Goal: Task Accomplishment & Management: Use online tool/utility

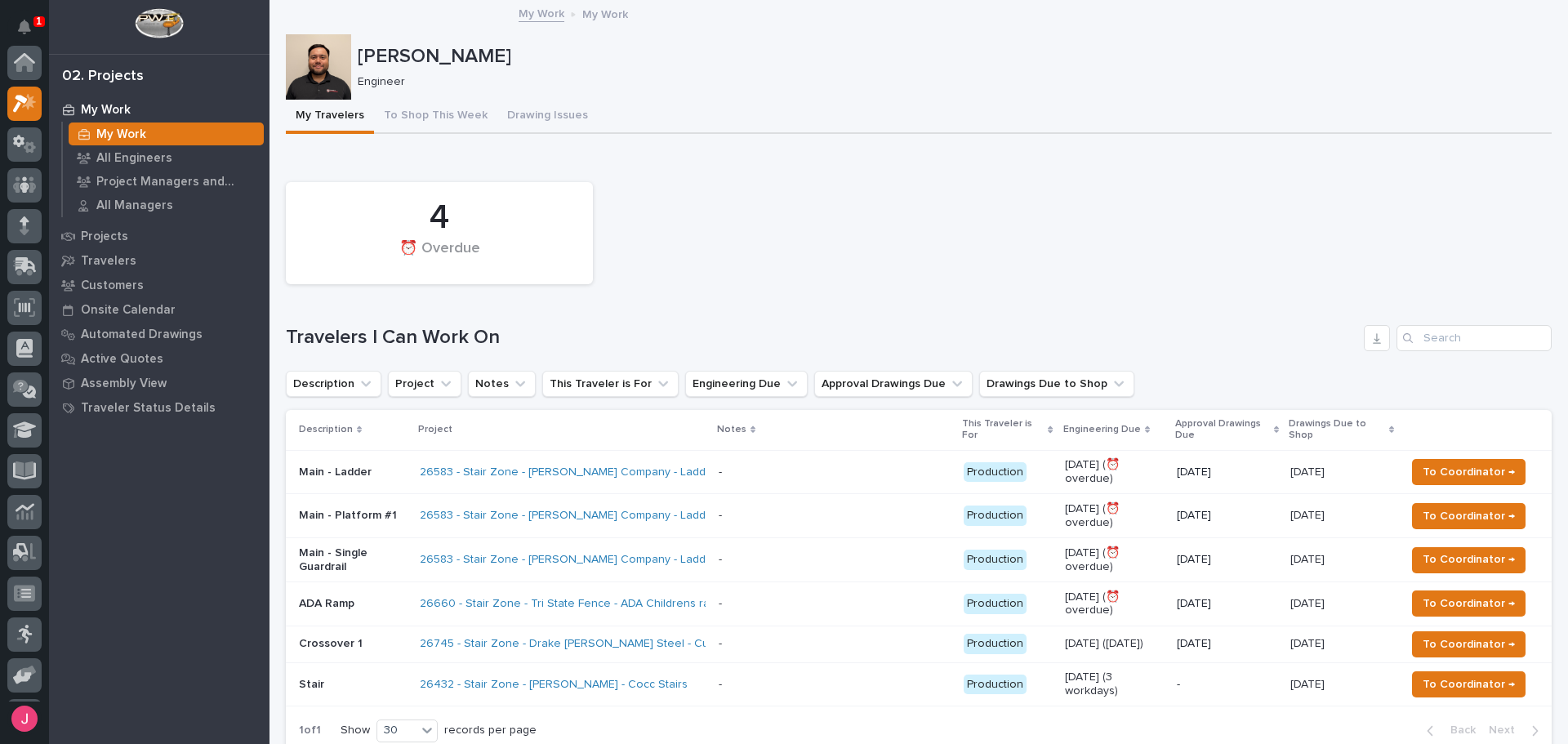
scroll to position [41, 0]
click at [27, 110] on icon at bounding box center [29, 106] width 12 height 11
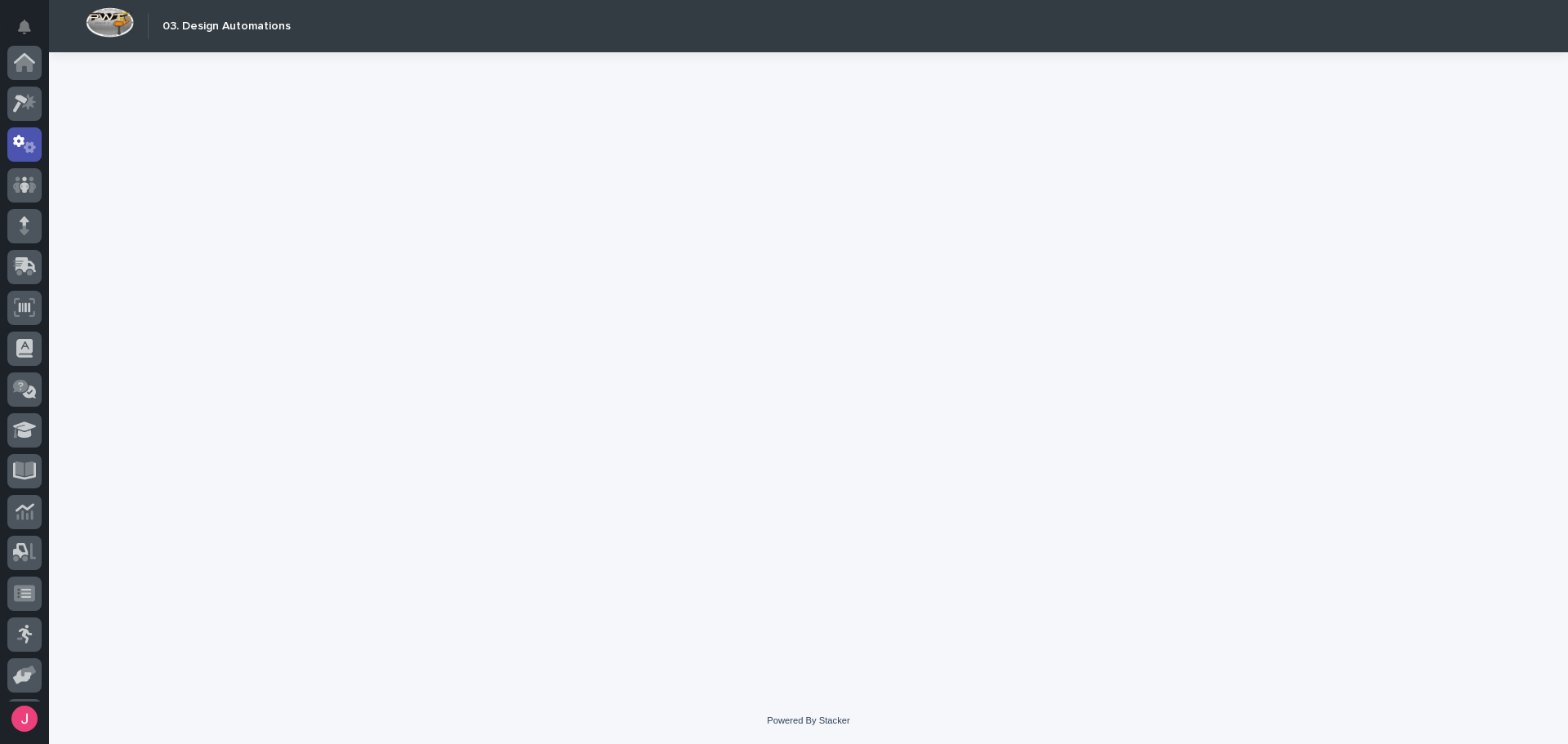
scroll to position [82, 0]
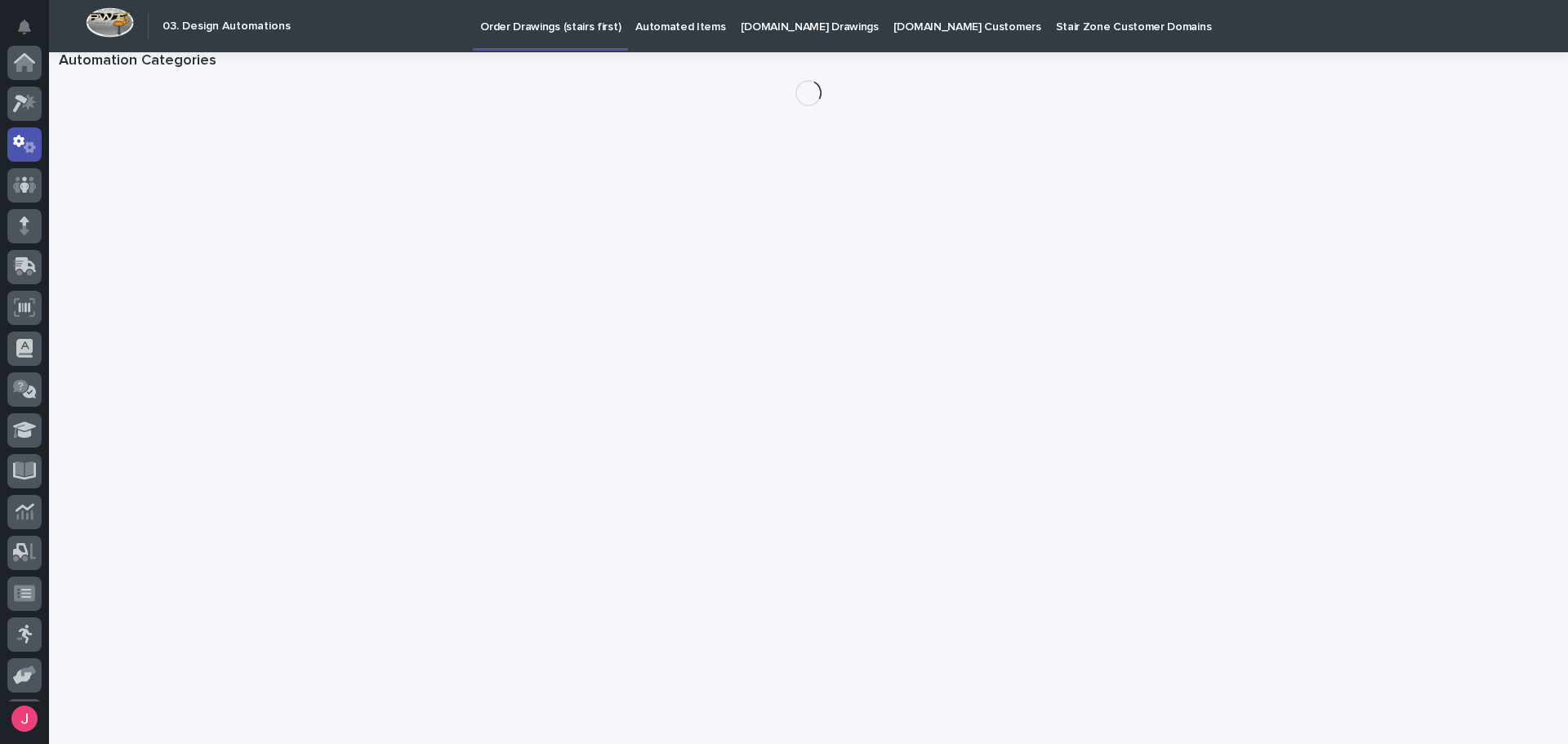
scroll to position [82, 0]
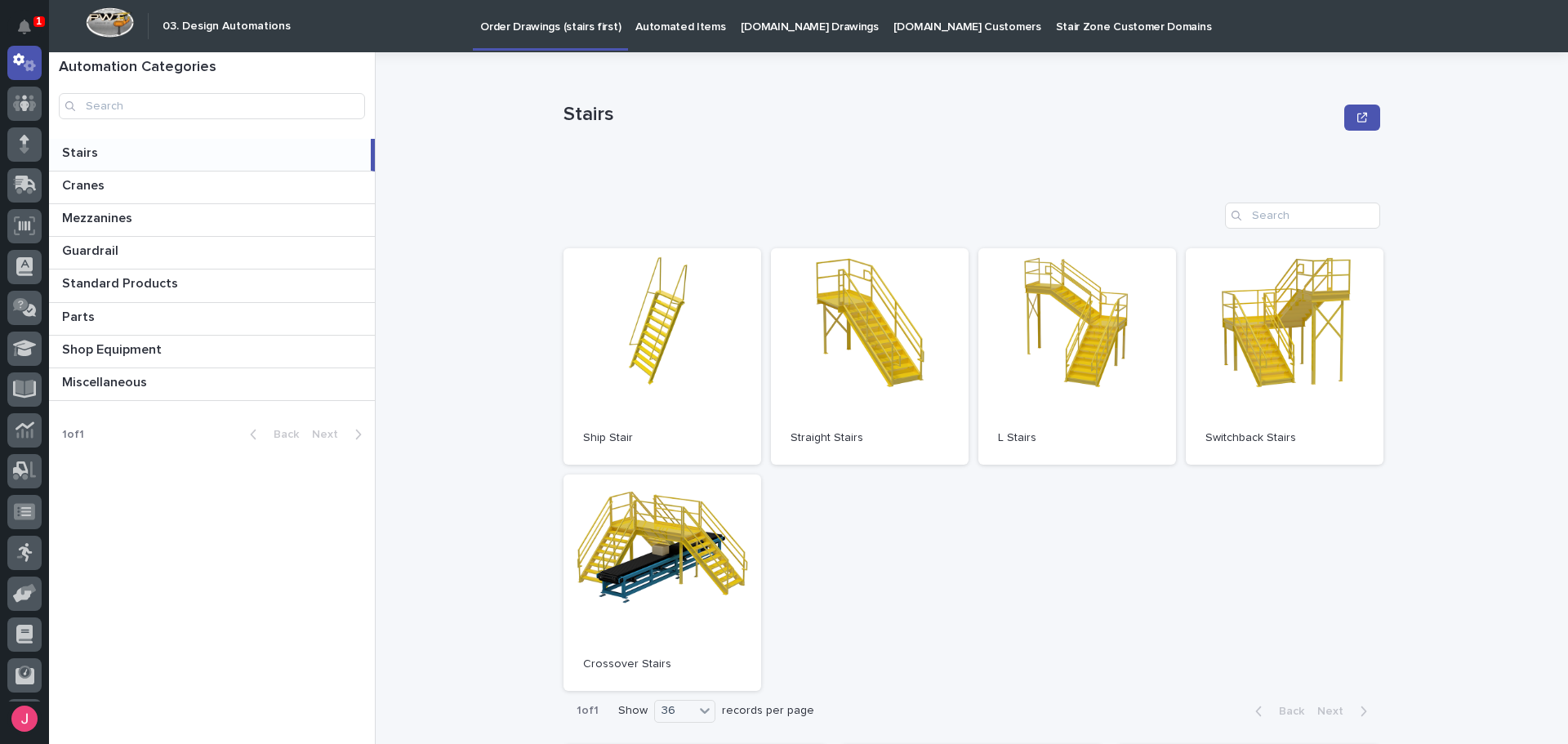
click at [668, 28] on p "Automated Items" at bounding box center [680, 17] width 89 height 34
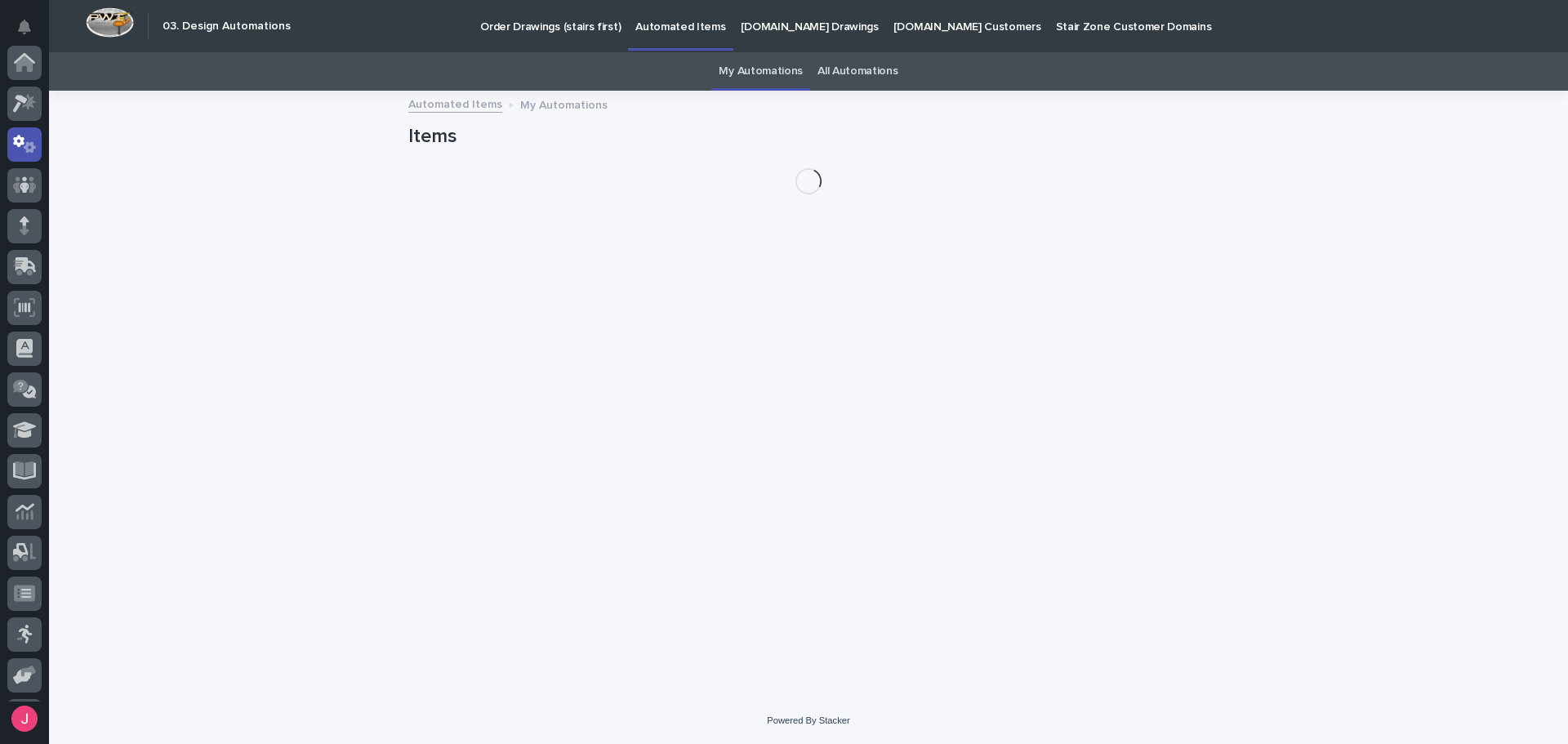
scroll to position [82, 0]
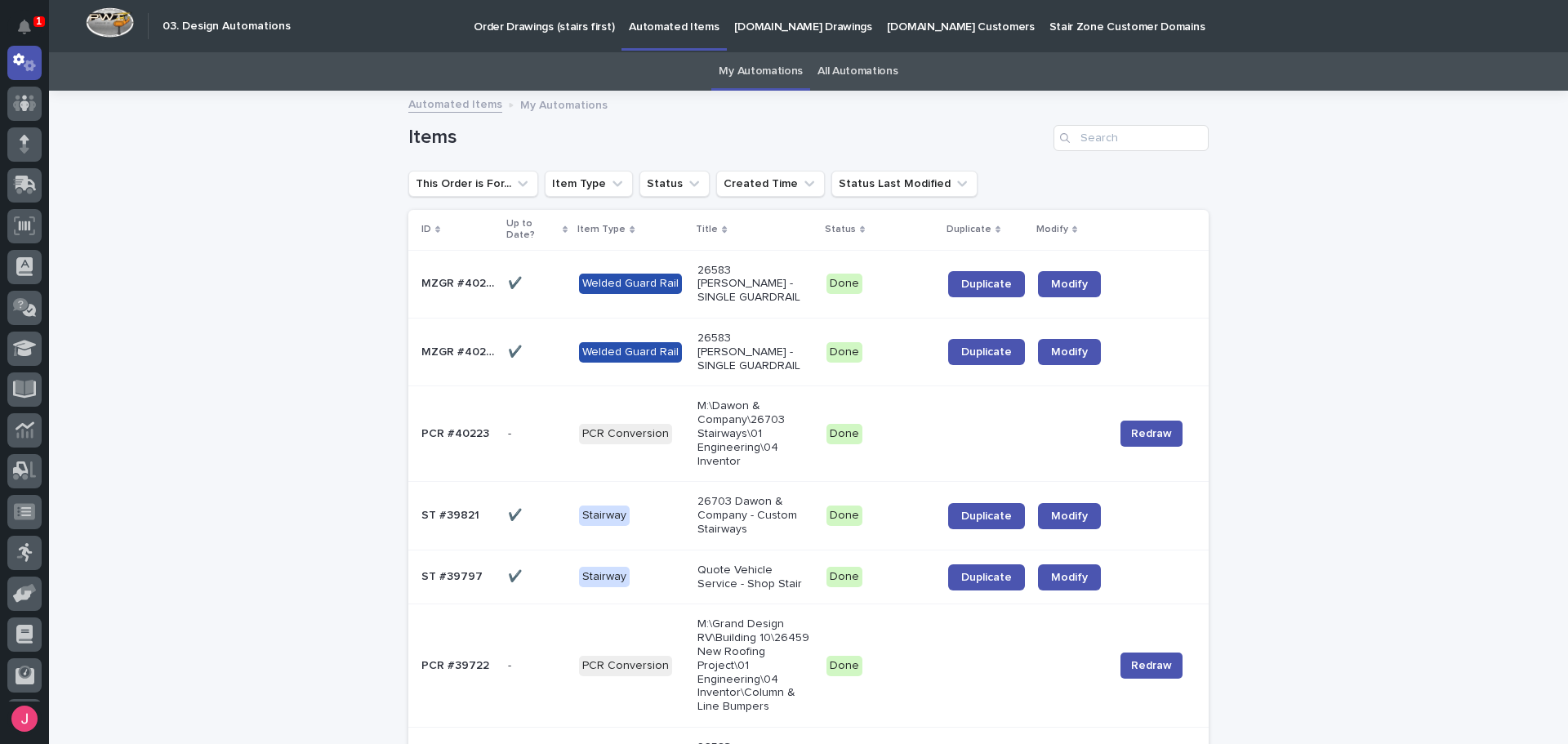
click at [761, 275] on p "26583 PERRYMAN - SINGLE GUARDRAIL" at bounding box center [756, 284] width 116 height 41
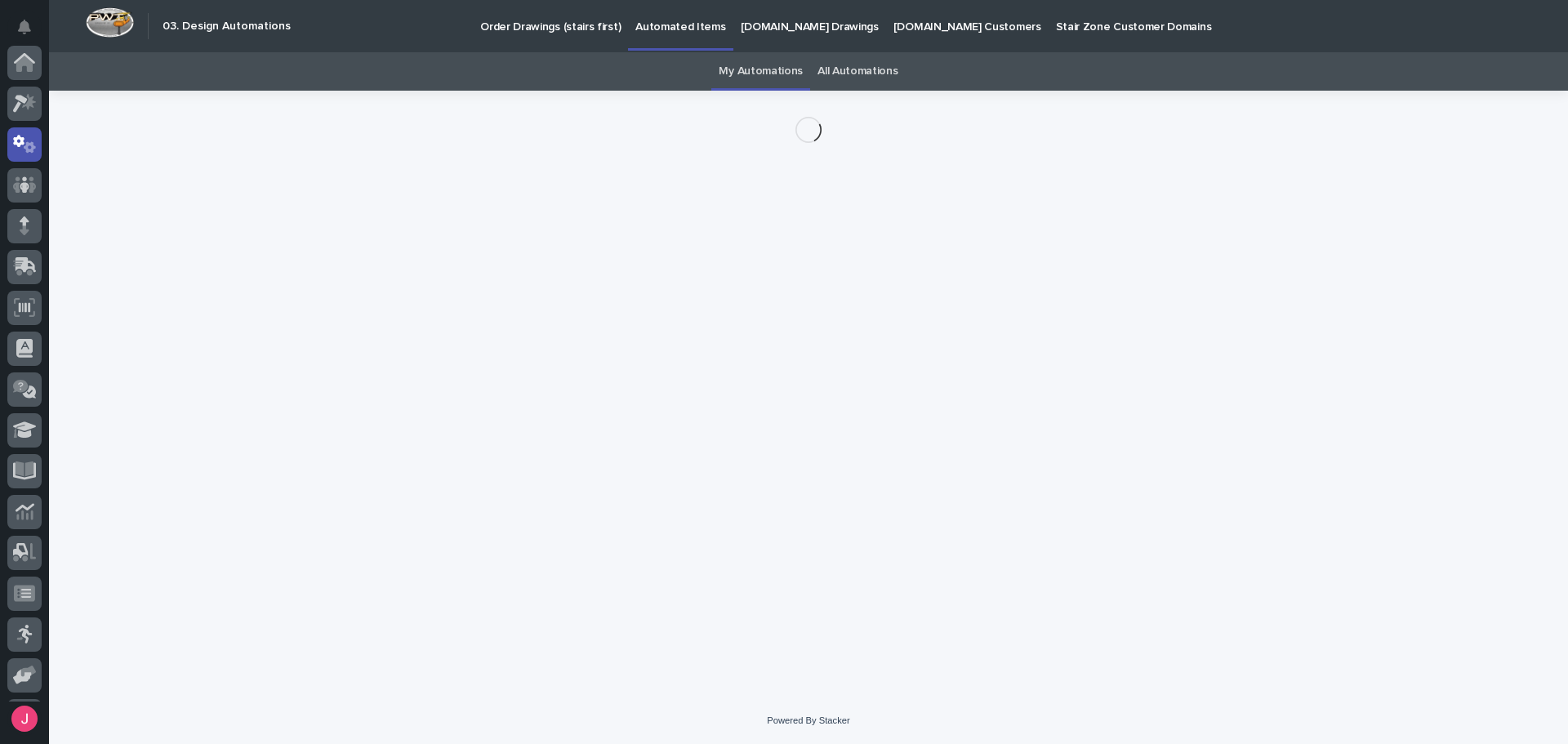
scroll to position [82, 0]
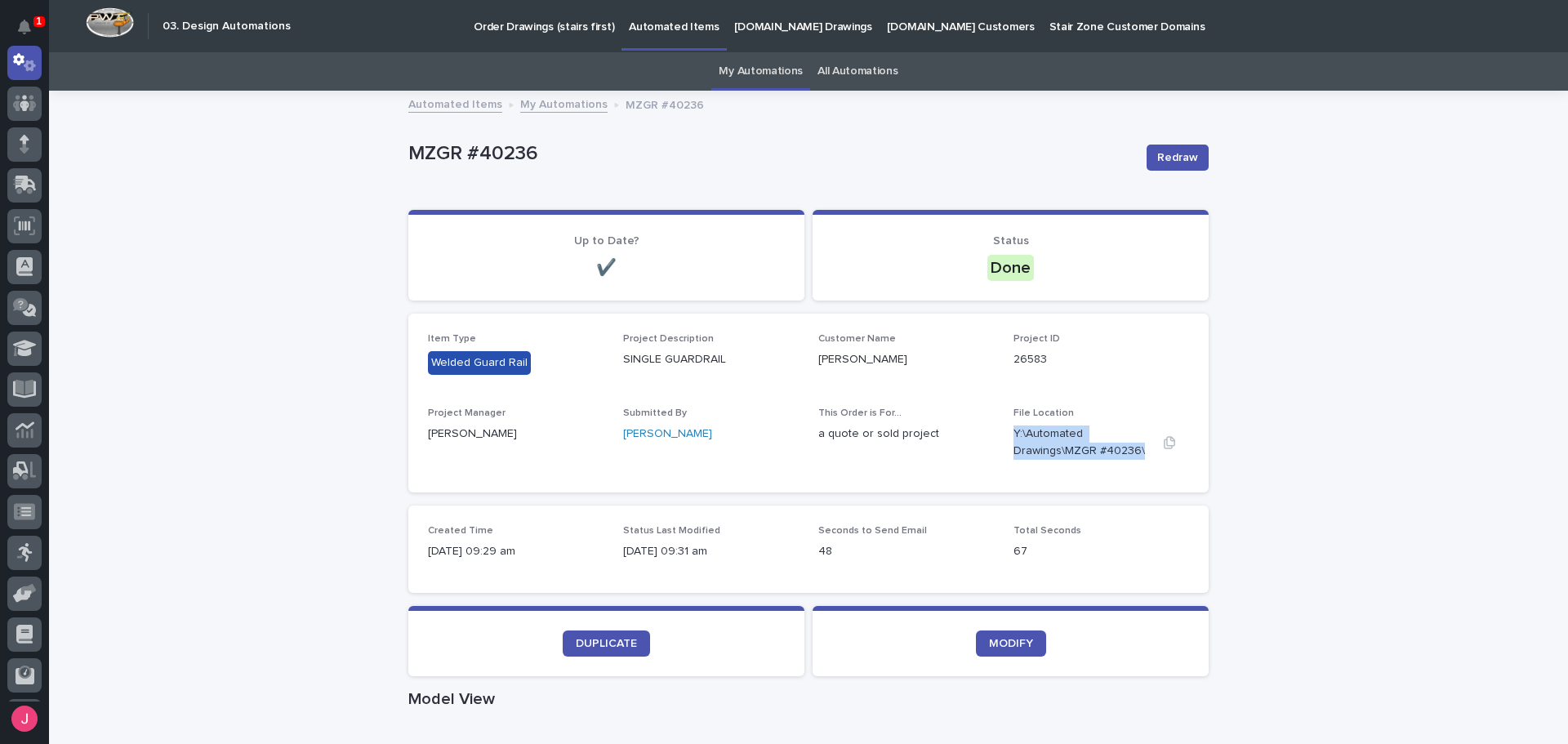
drag, startPoint x: 1004, startPoint y: 431, endPoint x: 1135, endPoint y: 448, distance: 132.1
click at [1135, 448] on div "Item Type Welded Guard Rail Project Description SINGLE GUARDRAIL Customer Name …" at bounding box center [808, 403] width 761 height 140
copy p "Y:\Automated Drawings\MZGR #40236\"
drag, startPoint x: 1402, startPoint y: 415, endPoint x: 1302, endPoint y: 467, distance: 112.7
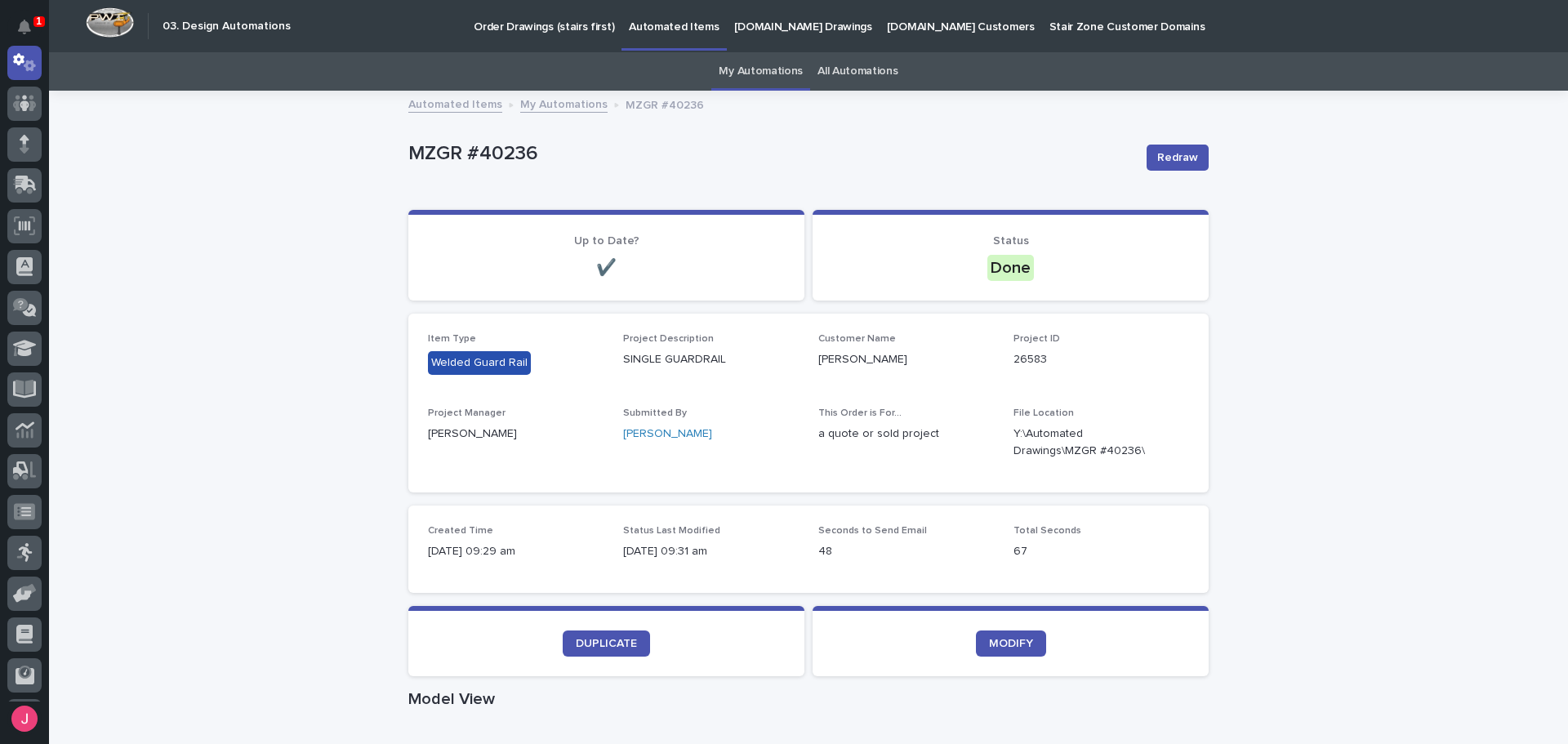
click at [15, 32] on button "Notifications" at bounding box center [24, 27] width 34 height 34
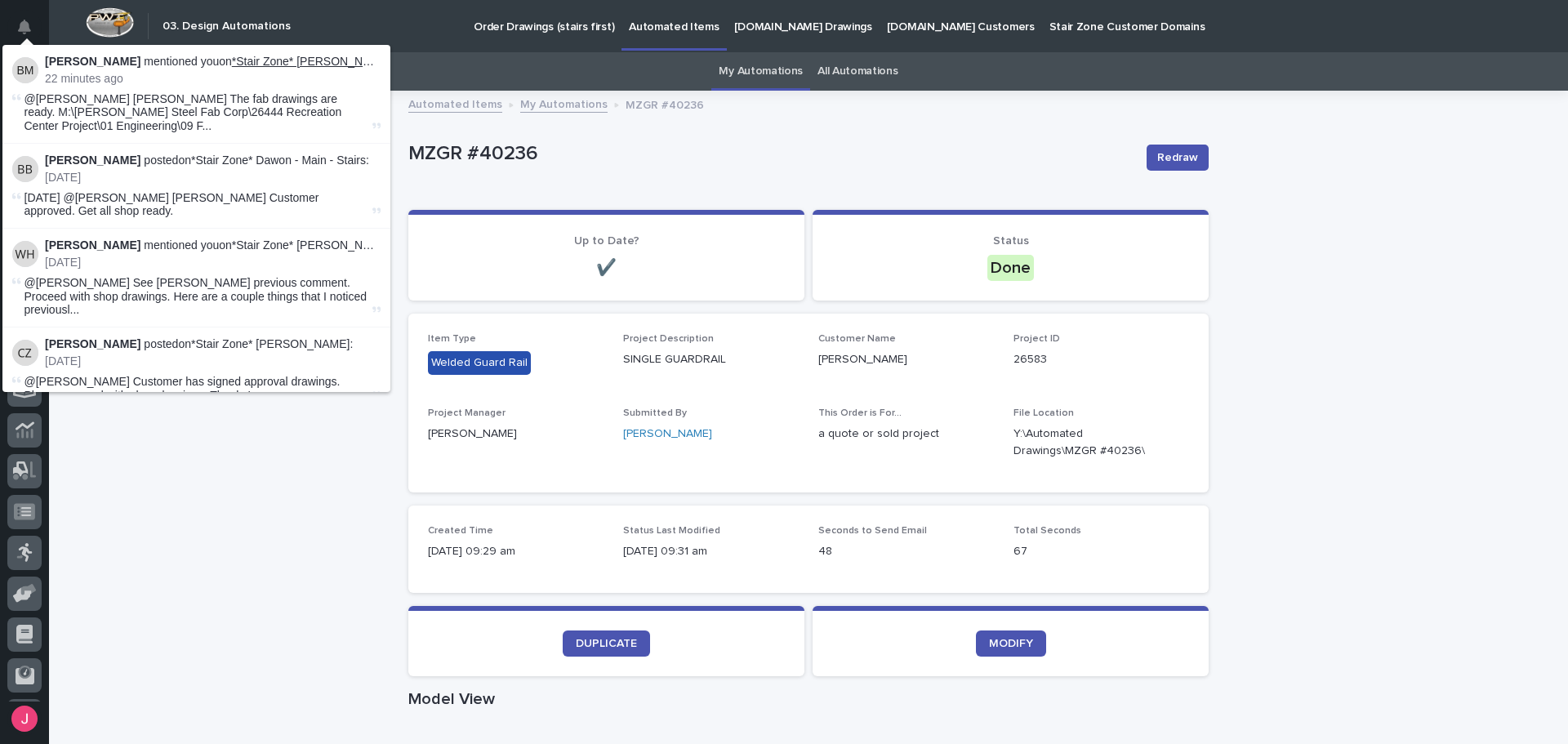
click at [289, 61] on link "*Stair Zone* Douglas Steel Fabricating Corp - (5) Economy Crossover Stairs" at bounding box center [451, 61] width 439 height 13
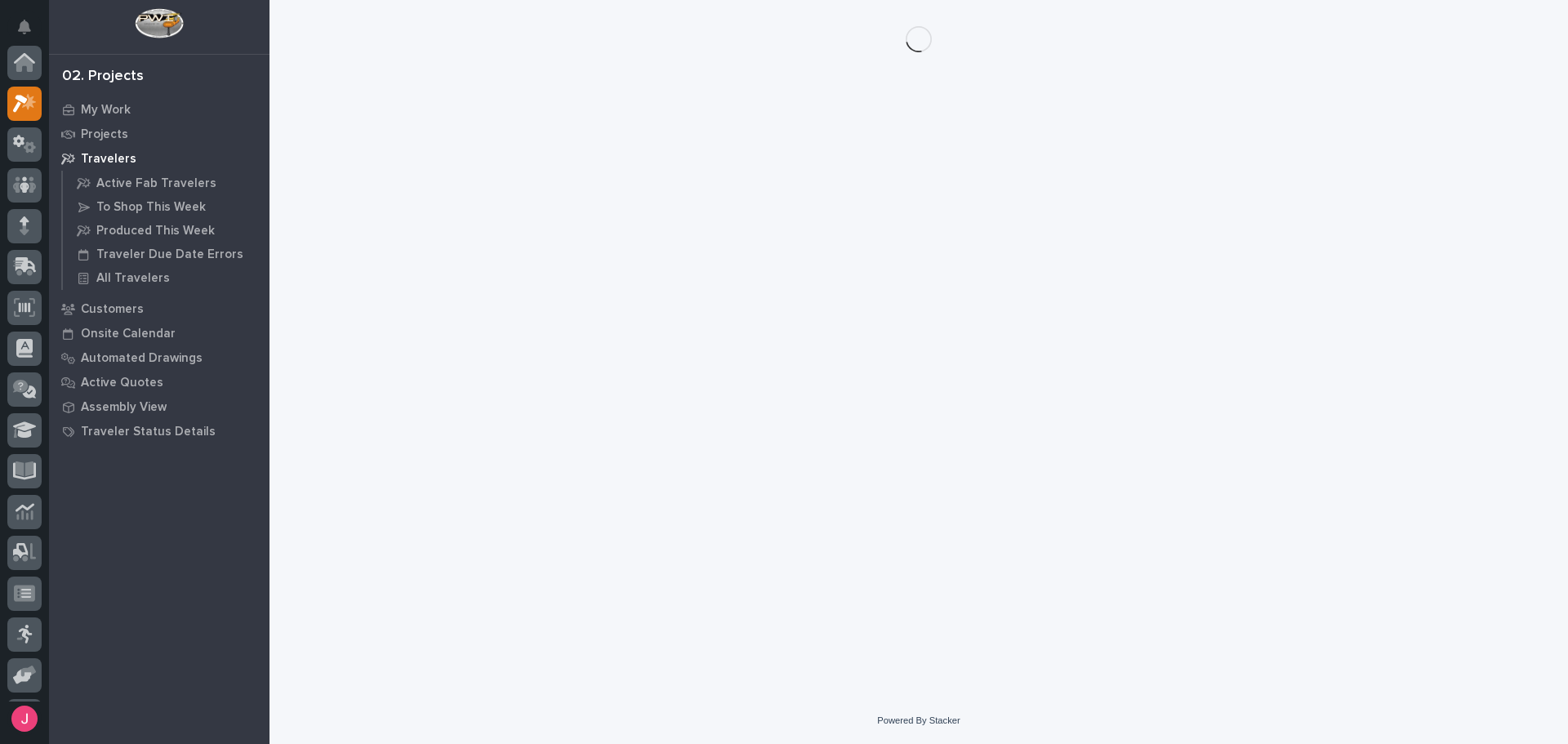
scroll to position [41, 0]
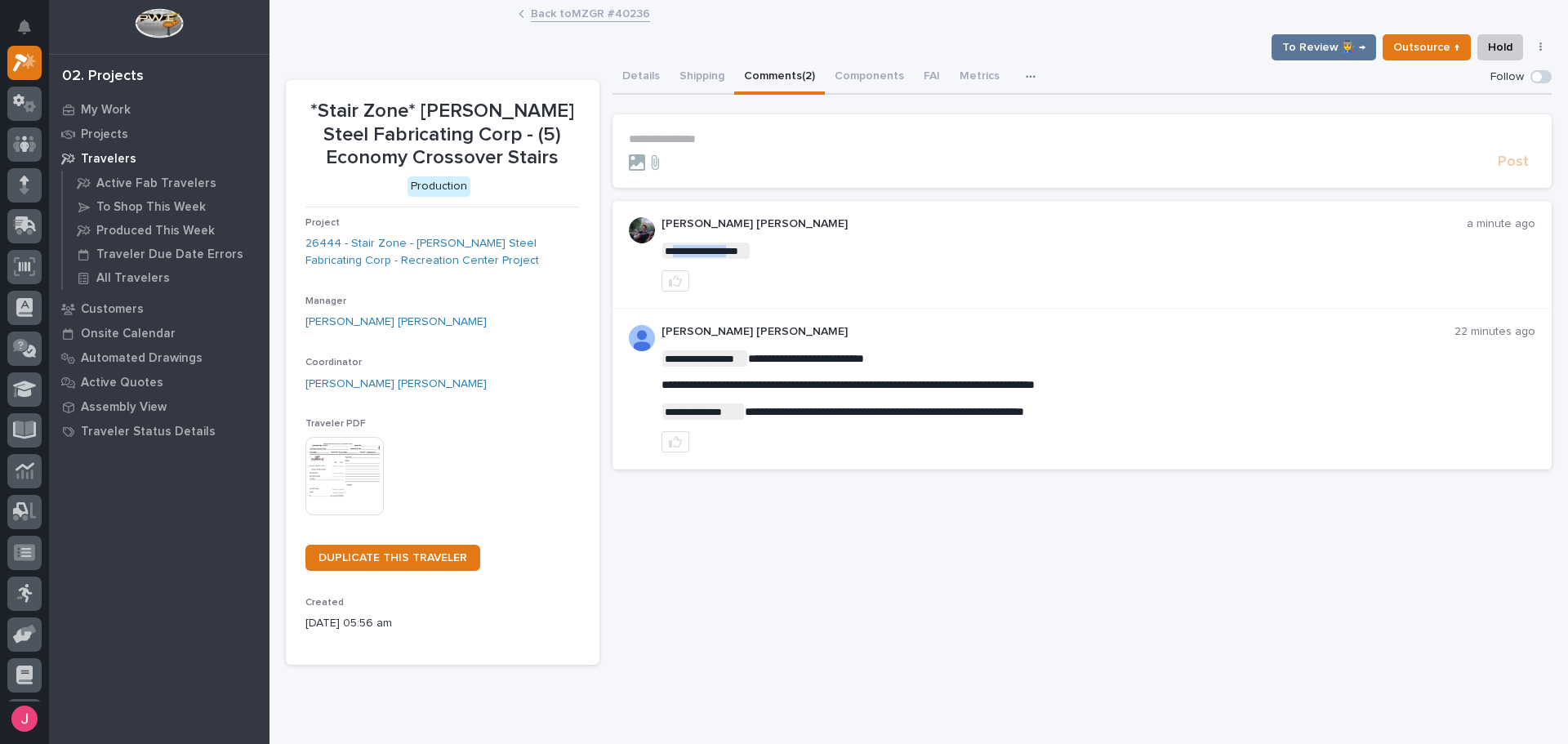
drag, startPoint x: 668, startPoint y: 247, endPoint x: 785, endPoint y: 249, distance: 117.0
click at [739, 249] on span "**********" at bounding box center [706, 250] width 88 height 17
click at [784, 552] on div "**********" at bounding box center [1083, 362] width 940 height 604
click at [573, 17] on link "Back to MZGR #40236" at bounding box center [591, 13] width 119 height 19
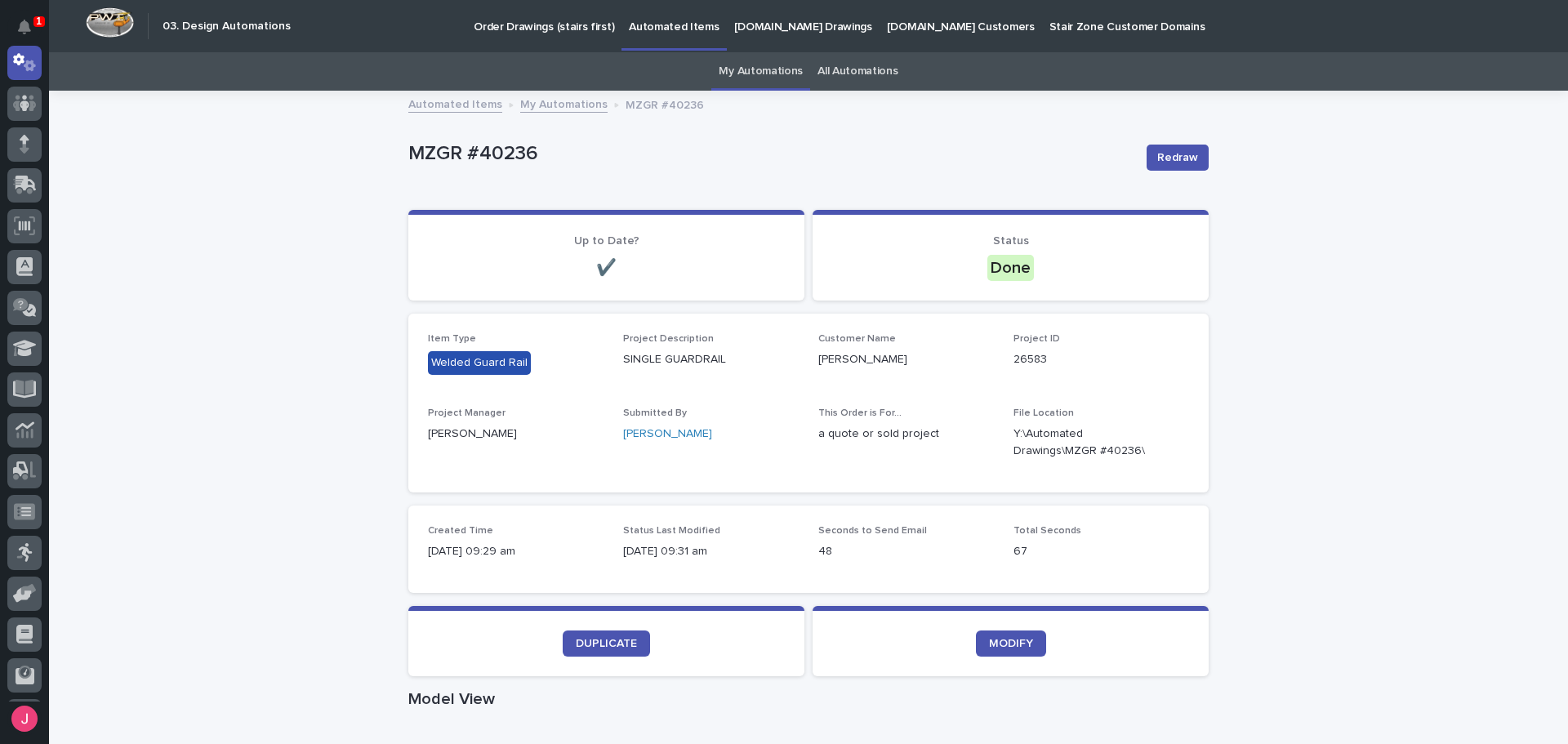
click at [742, 68] on link "My Automations" at bounding box center [761, 71] width 84 height 38
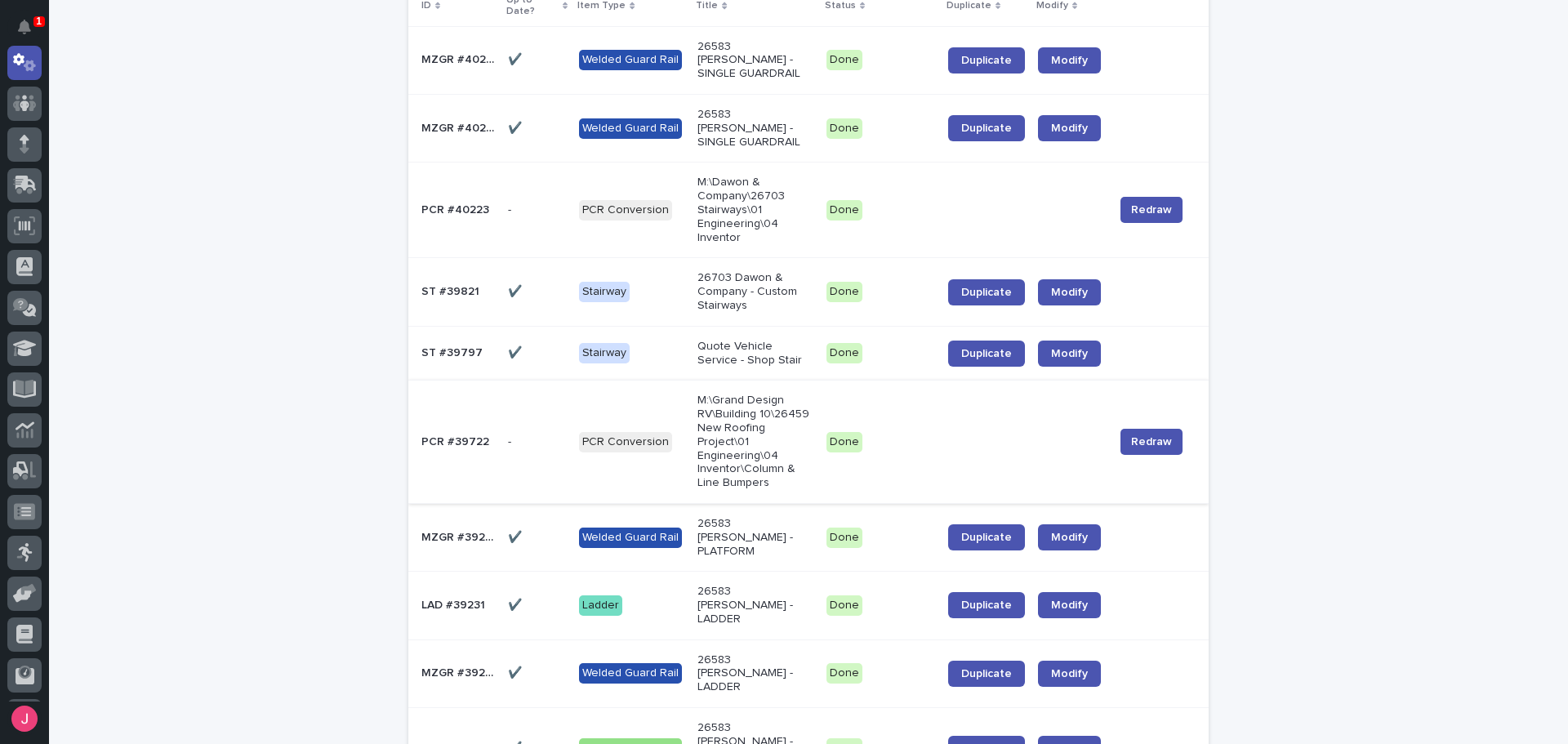
scroll to position [327, 0]
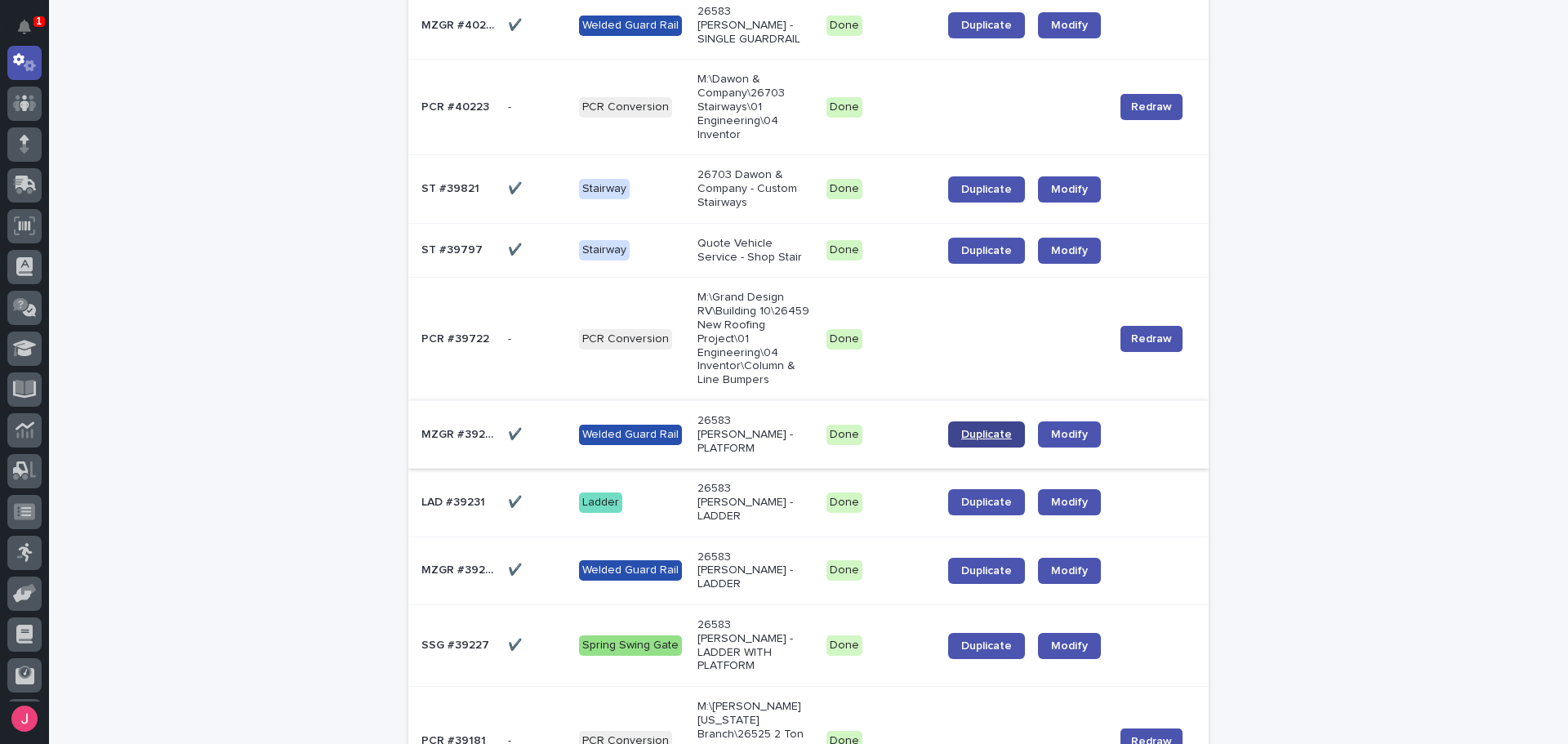
click at [978, 428] on span "Duplicate" at bounding box center [987, 434] width 50 height 11
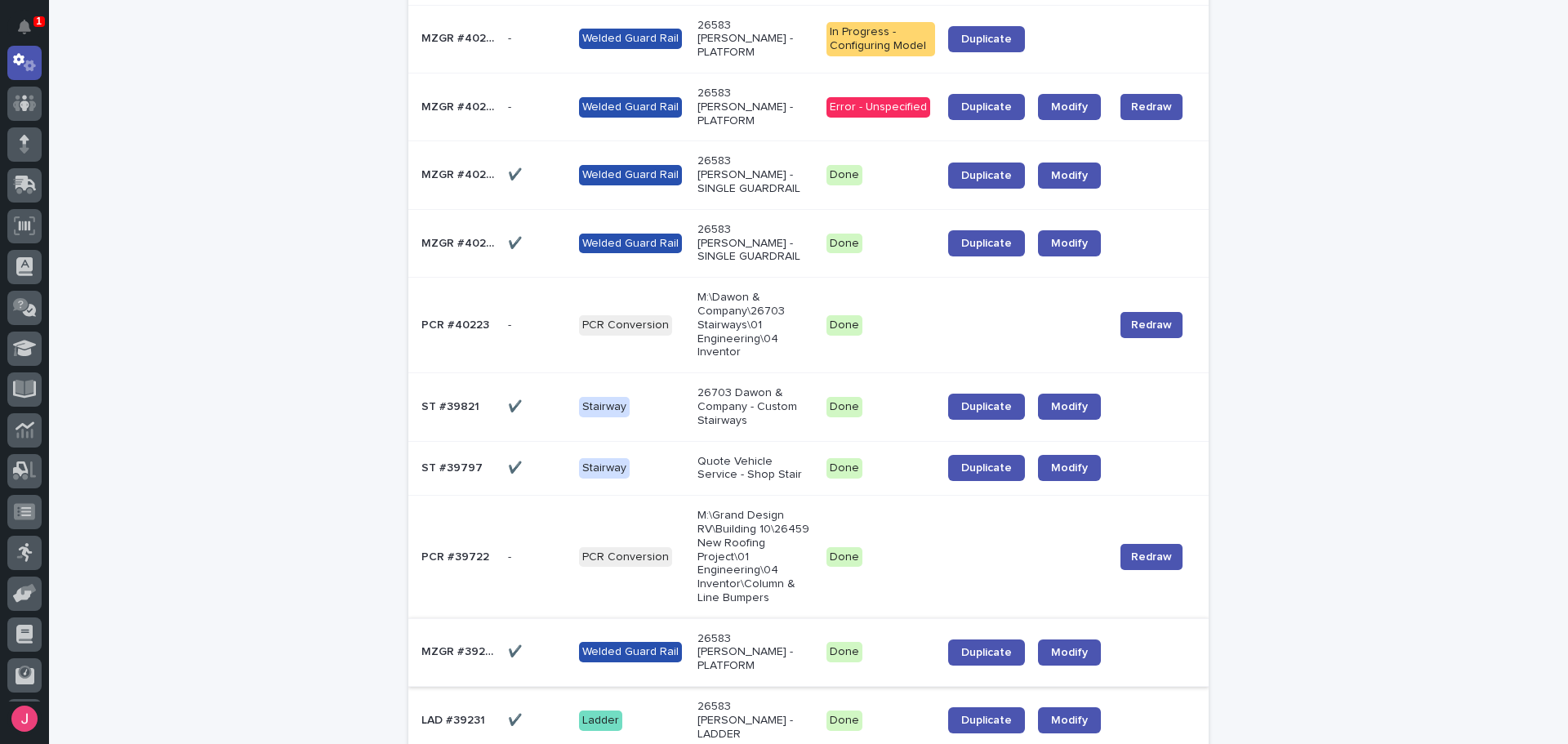
scroll to position [0, 0]
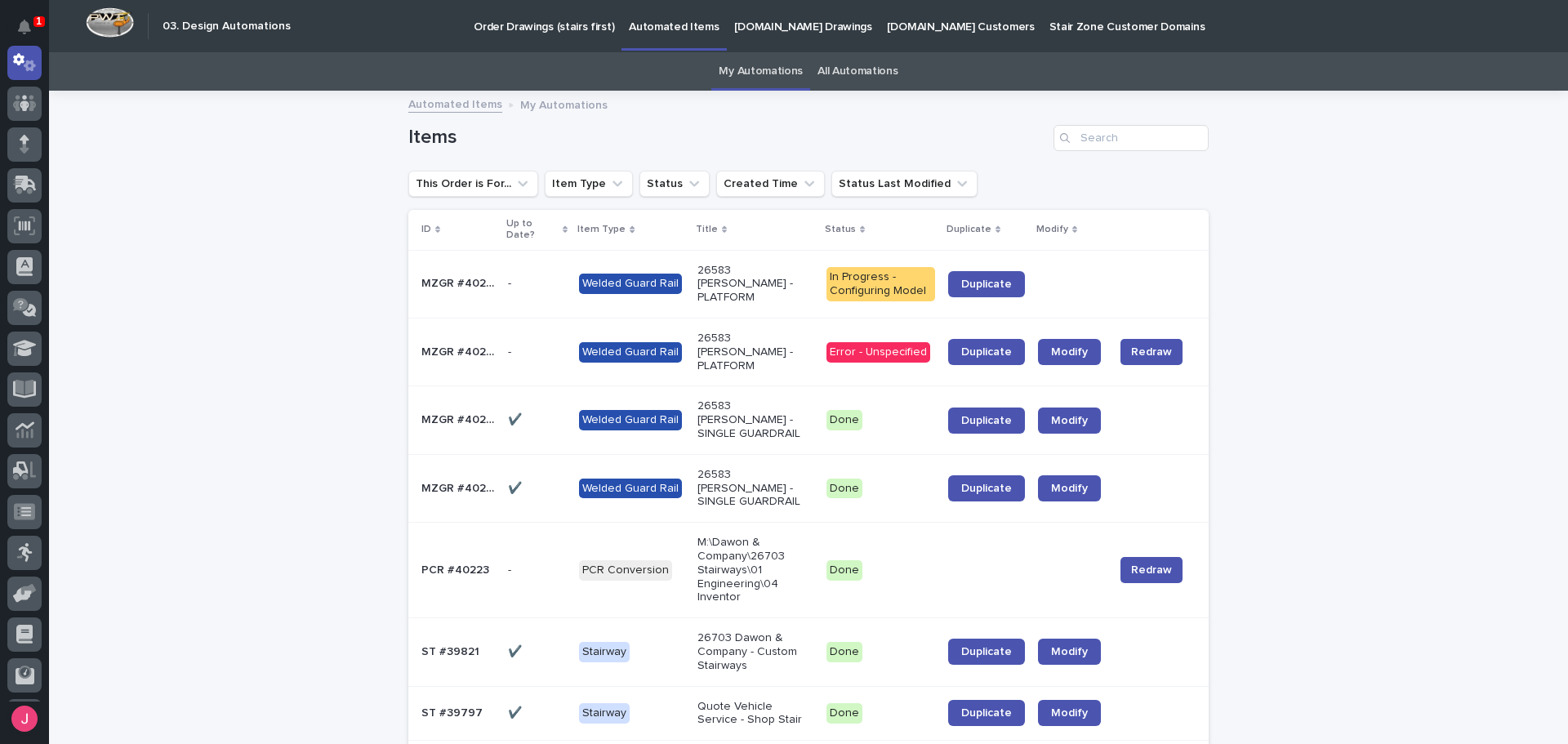
click at [561, 7] on p "Order Drawings (stairs first)" at bounding box center [544, 17] width 141 height 34
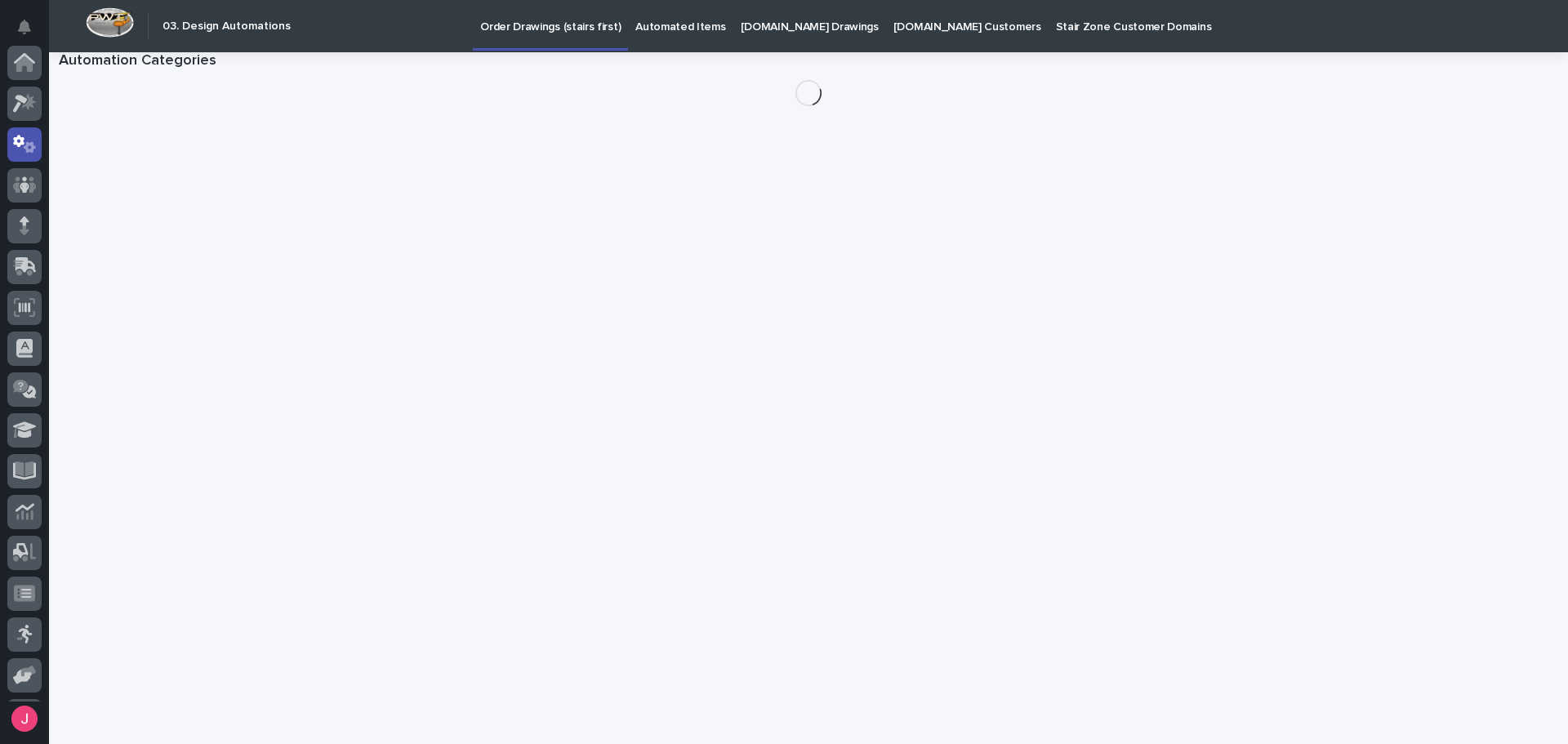
scroll to position [82, 0]
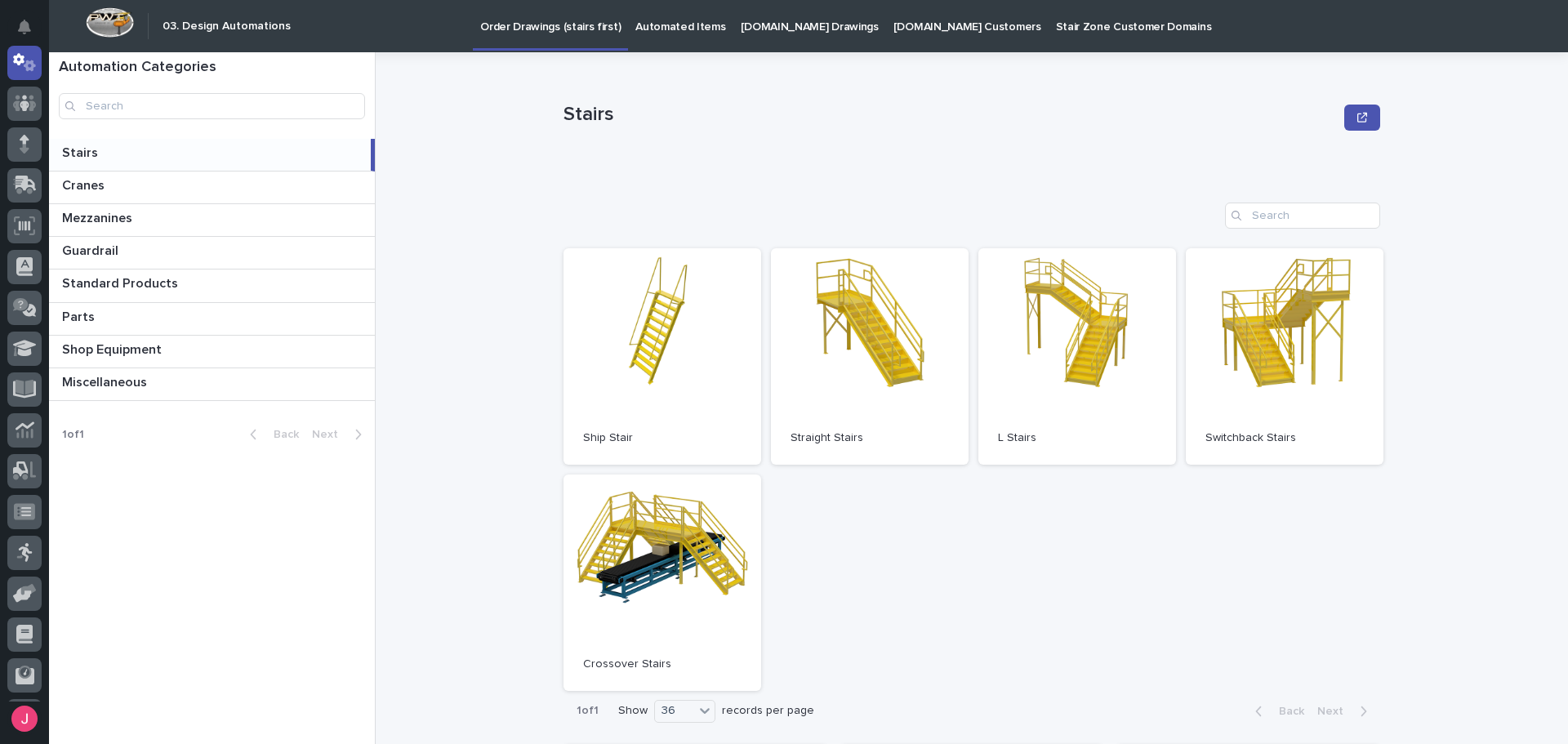
click at [92, 23] on img at bounding box center [110, 22] width 48 height 30
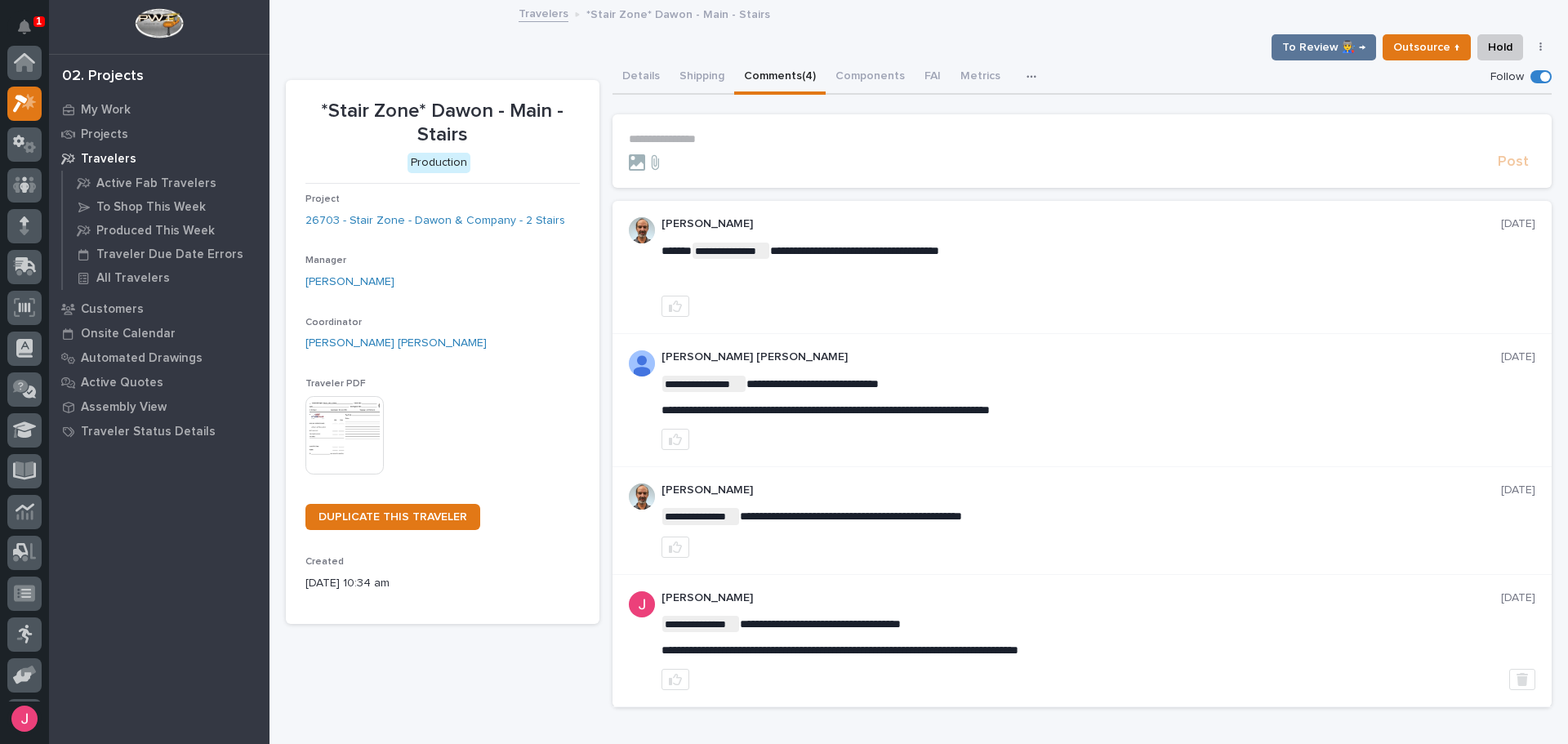
scroll to position [41, 0]
click at [14, 27] on button "Notifications" at bounding box center [24, 27] width 34 height 34
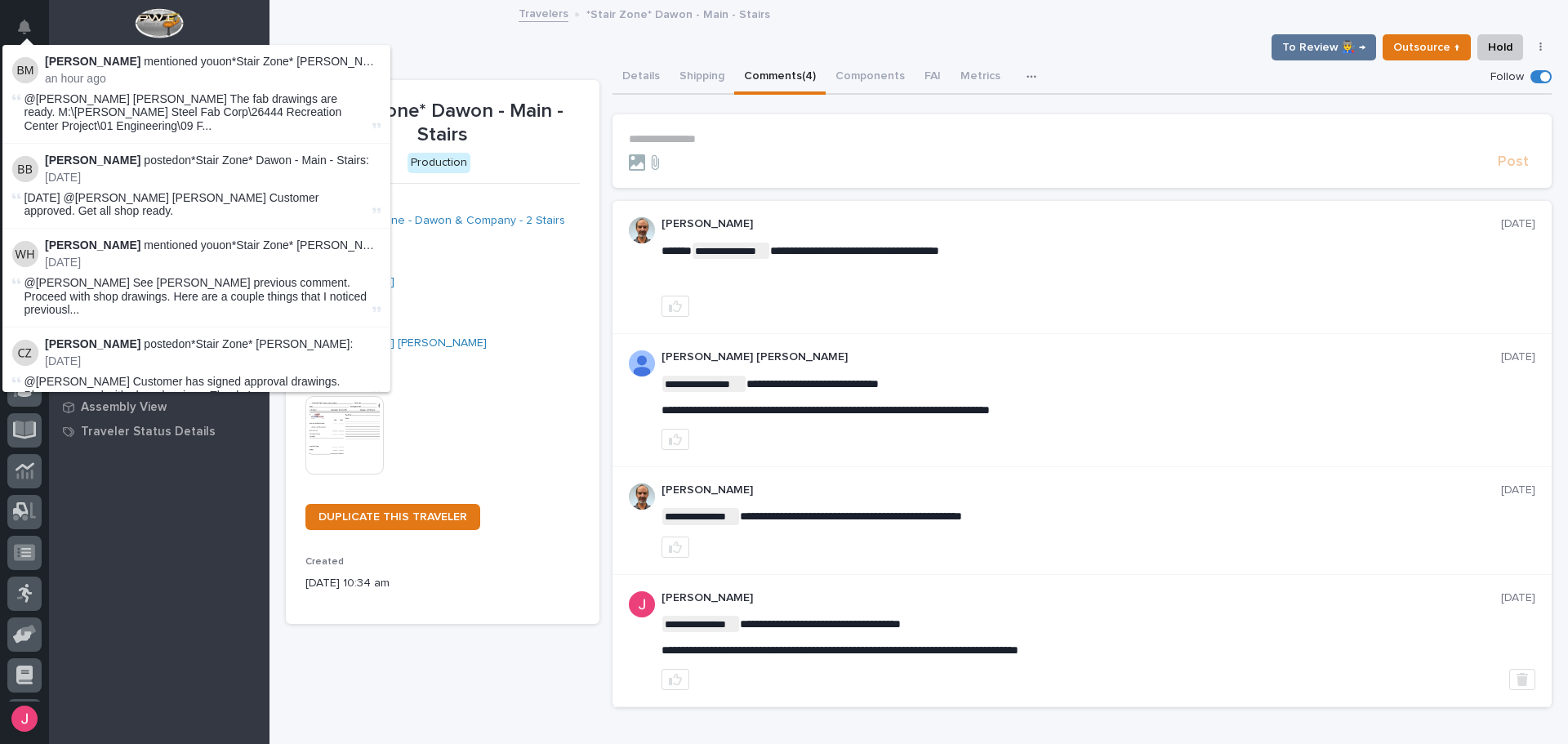
click at [402, 38] on div "To Review 👨‍🏭 → Outsource ↑ Hold Cancel Change Traveler Type Regenerate PDF Gen…" at bounding box center [919, 47] width 1266 height 26
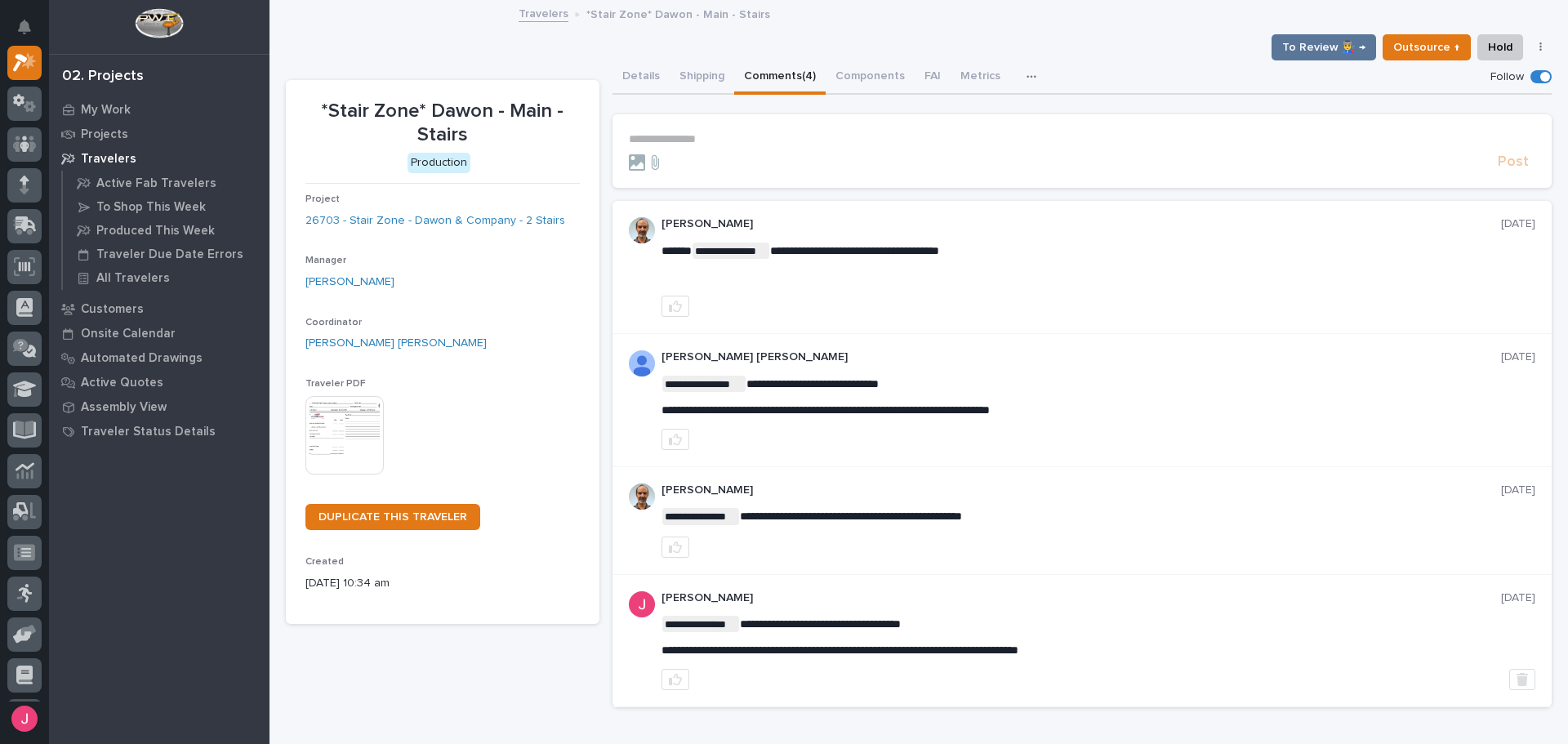
drag, startPoint x: 448, startPoint y: 46, endPoint x: 443, endPoint y: 60, distance: 14.9
click at [448, 47] on div "To Review 👨‍🏭 → Outsource ↑ Hold Cancel Change Traveler Type Regenerate PDF Gen…" at bounding box center [919, 47] width 1266 height 26
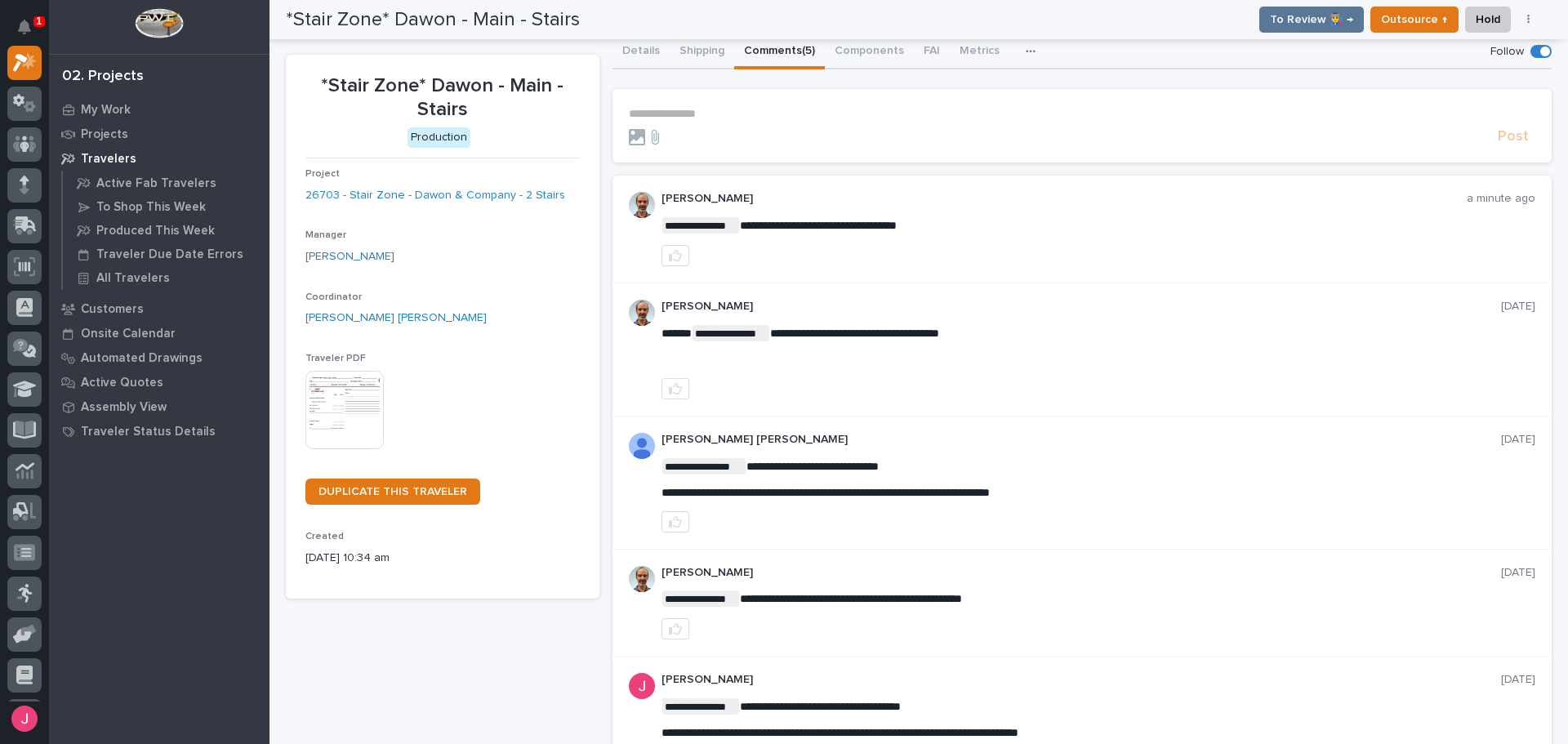
scroll to position [0, 0]
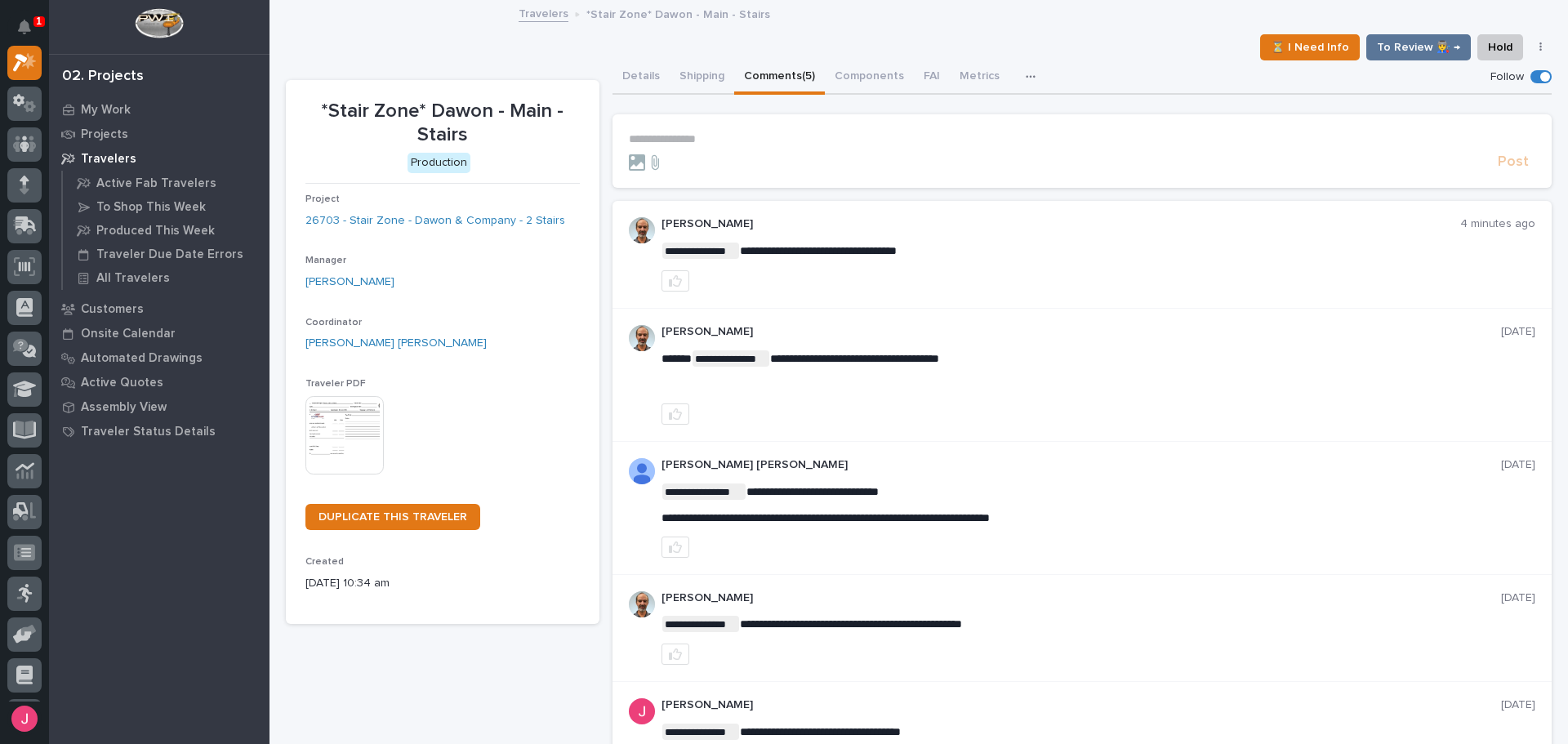
click at [1041, 40] on div "⏳ I Need Info To Review 👨‍🏭 → Hold Cancel Change Traveler Type Regenerate PDF G…" at bounding box center [919, 47] width 1266 height 26
click at [812, 23] on div "Travelers *Stair Zone* Dawon - Main - Stairs" at bounding box center [919, 15] width 817 height 23
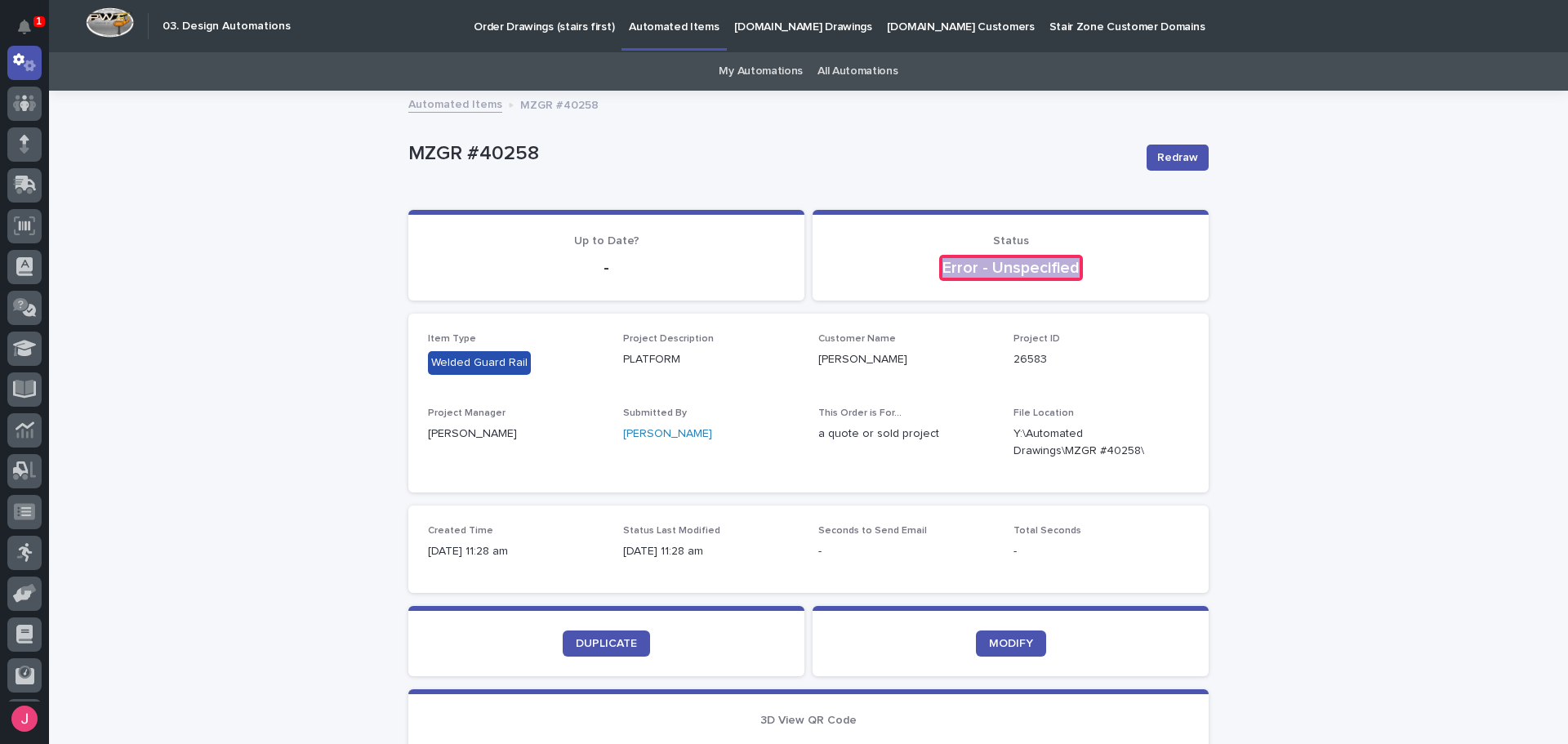
drag, startPoint x: 932, startPoint y: 267, endPoint x: 1262, endPoint y: 272, distance: 330.0
click at [1262, 272] on div "Loading... Saving… Loading... Saving… MZGR #40258 Redraw MZGR #40258 Redraw Sor…" at bounding box center [809, 615] width 1520 height 1047
click at [1279, 314] on div "Loading... Saving… Loading... Saving… MZGR #40258 Redraw MZGR #40258 Redraw Sor…" at bounding box center [809, 615] width 1520 height 1047
click at [825, 77] on link "All Automations" at bounding box center [858, 71] width 80 height 38
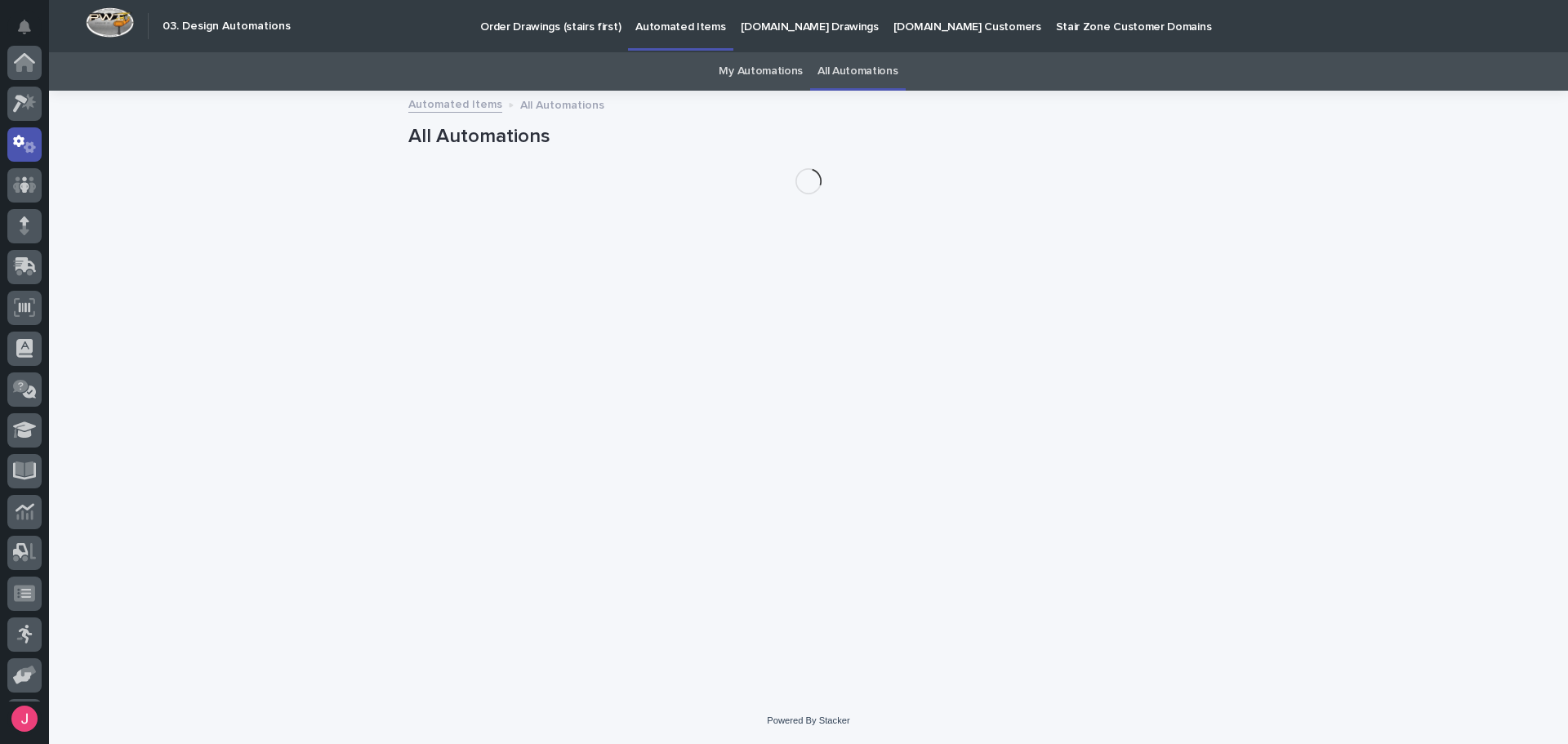
scroll to position [82, 0]
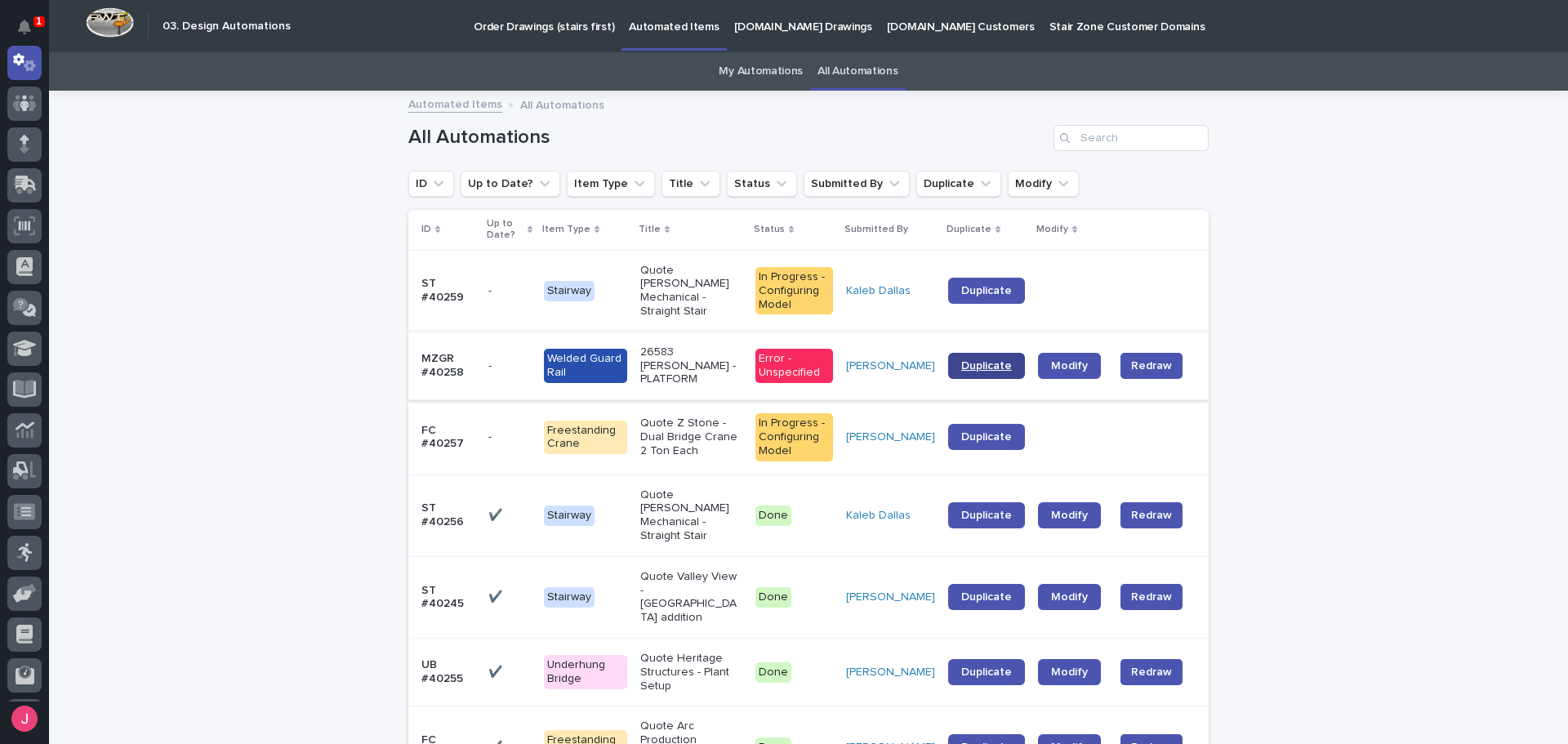
click at [1000, 368] on span "Duplicate" at bounding box center [987, 366] width 50 height 11
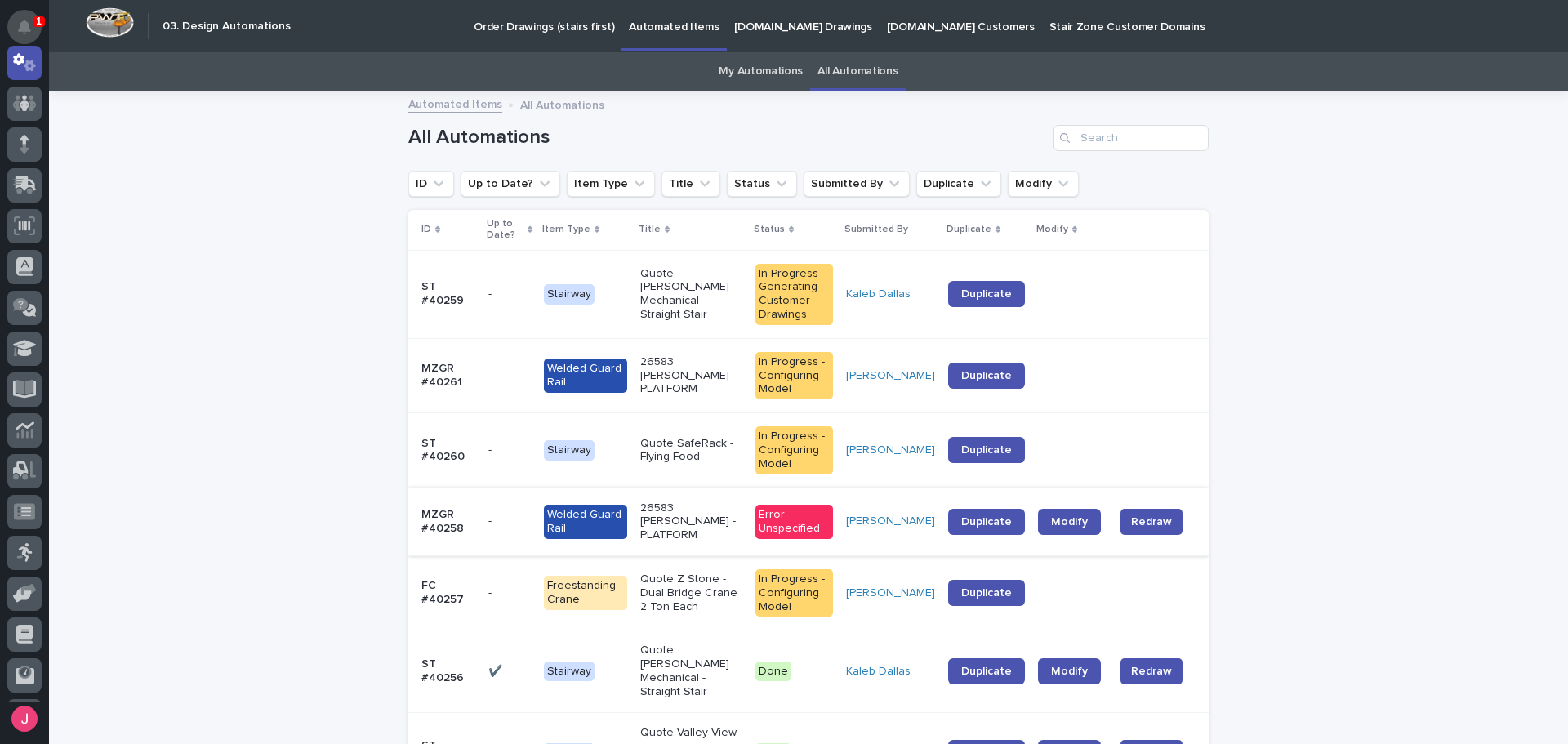
click at [26, 23] on icon "Notifications" at bounding box center [24, 27] width 13 height 15
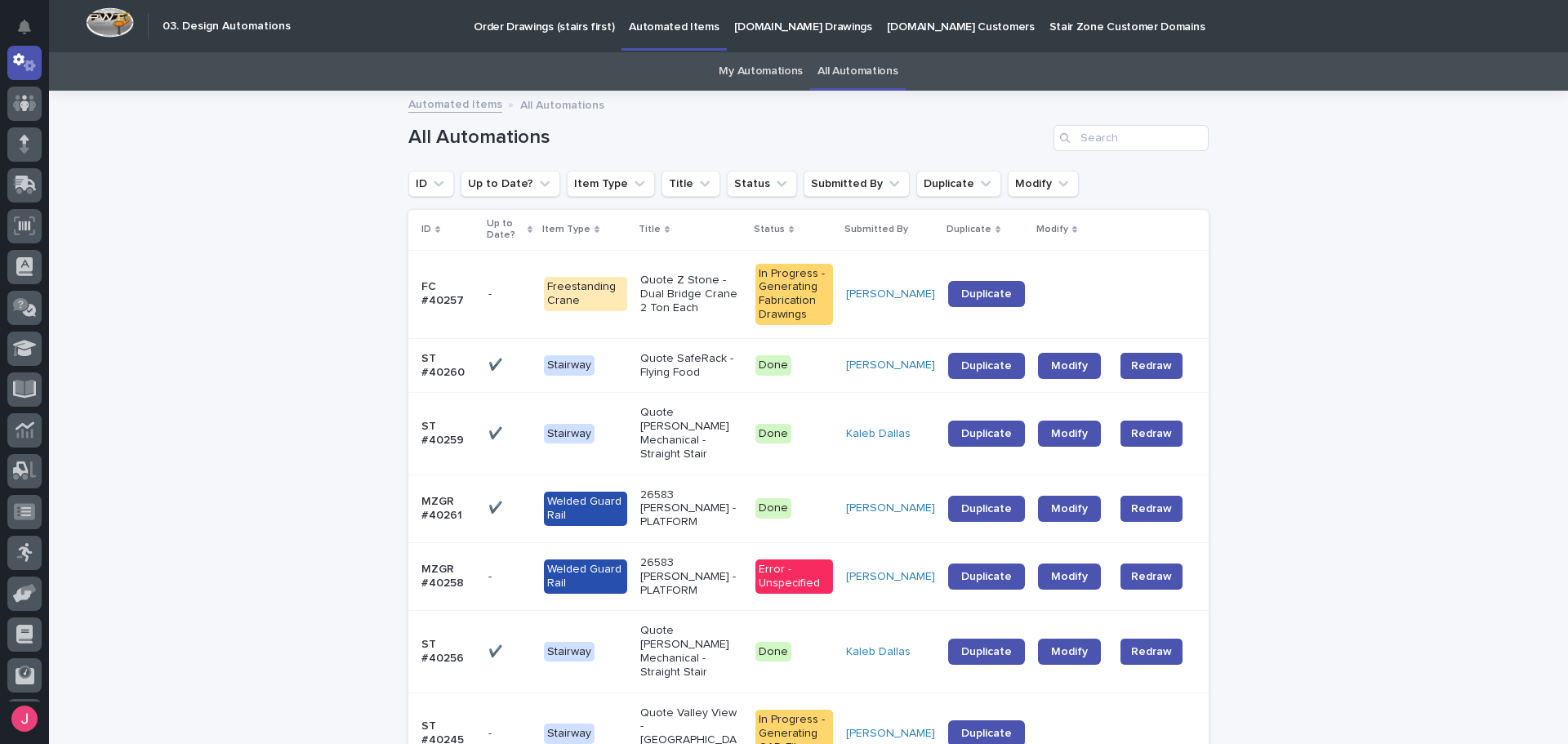
click at [744, 57] on link "My Automations" at bounding box center [761, 71] width 84 height 38
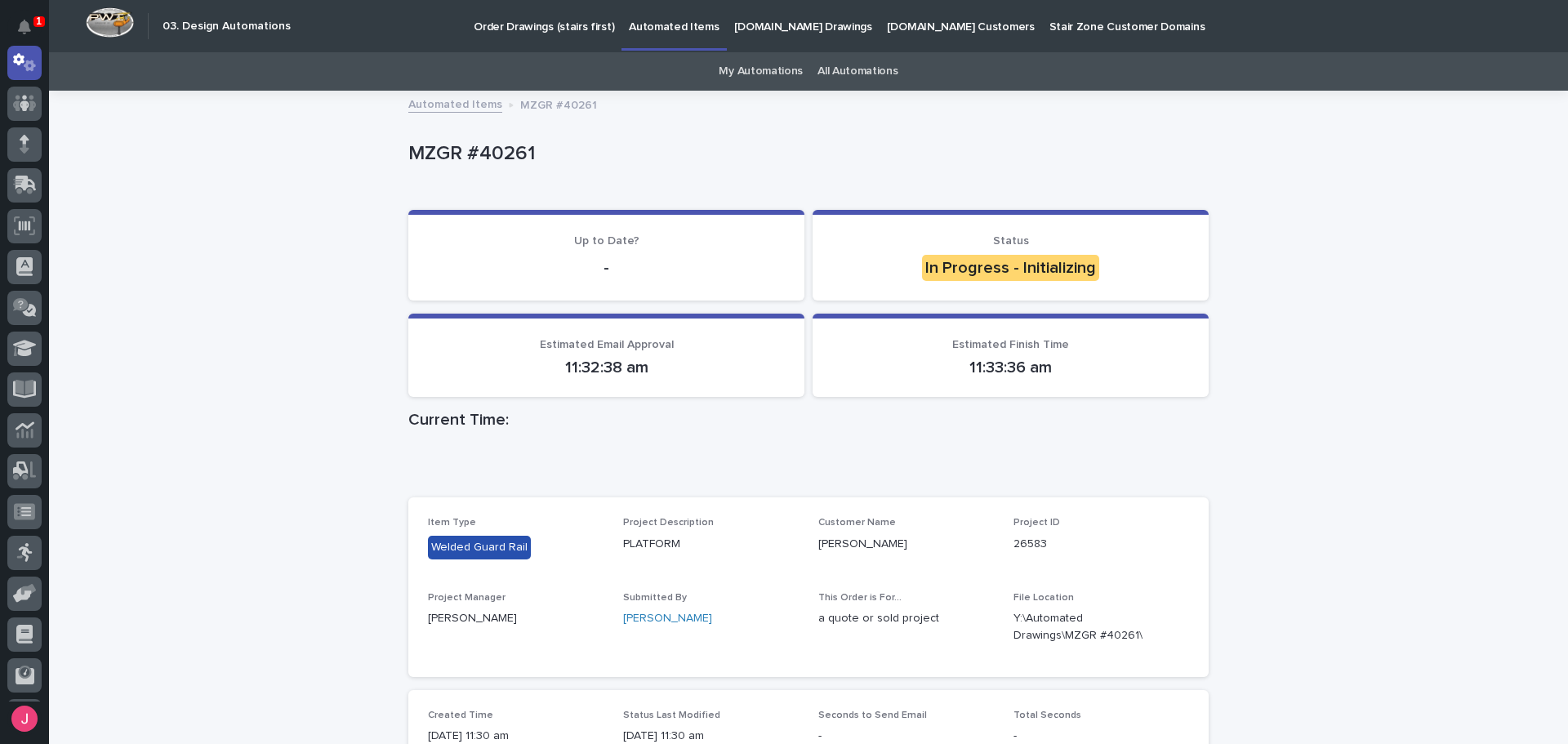
click at [1279, 260] on div "Loading... Saving… Loading... Saving… MZGR #40261 MZGR #40261 Sorry, there was …" at bounding box center [809, 572] width 1520 height 960
click at [32, 19] on button "Notifications" at bounding box center [24, 27] width 34 height 34
click at [245, 405] on div "Loading... Saving… Loading... Saving… MZGR #40261 MZGR #40261 Sorry, there was …" at bounding box center [809, 572] width 1520 height 960
click at [1442, 249] on div "Loading... Saving… Loading... Saving… MZGR #40261 MZGR #40261 Sorry, there was …" at bounding box center [809, 572] width 1520 height 960
